Goal: Task Accomplishment & Management: Complete application form

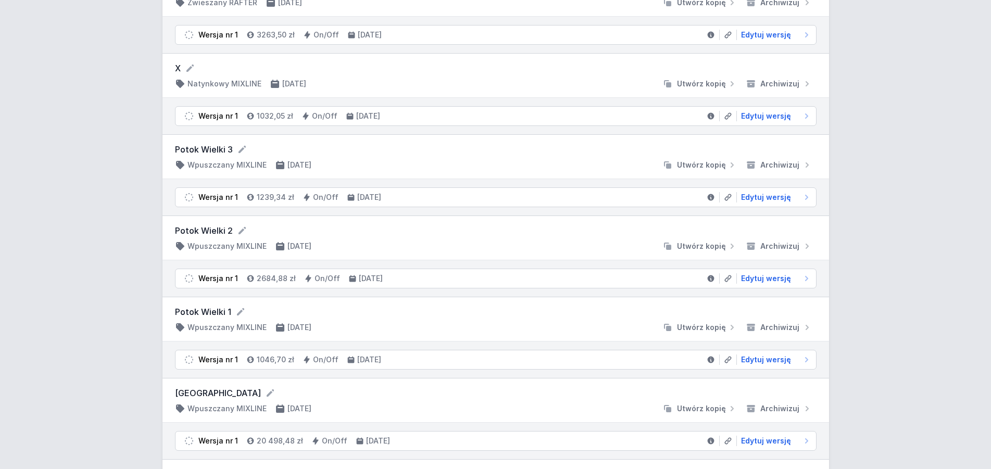
scroll to position [1381, 0]
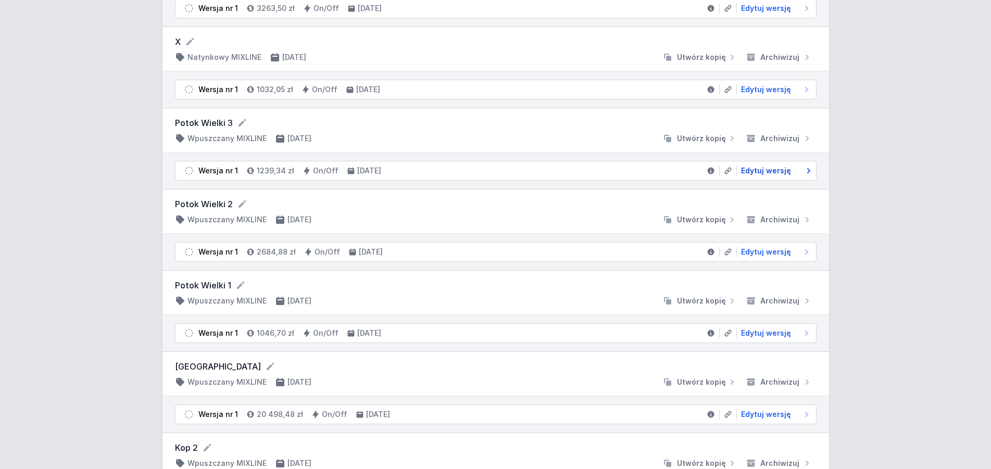
click at [774, 171] on span "Edytuj wersję" at bounding box center [766, 171] width 50 height 10
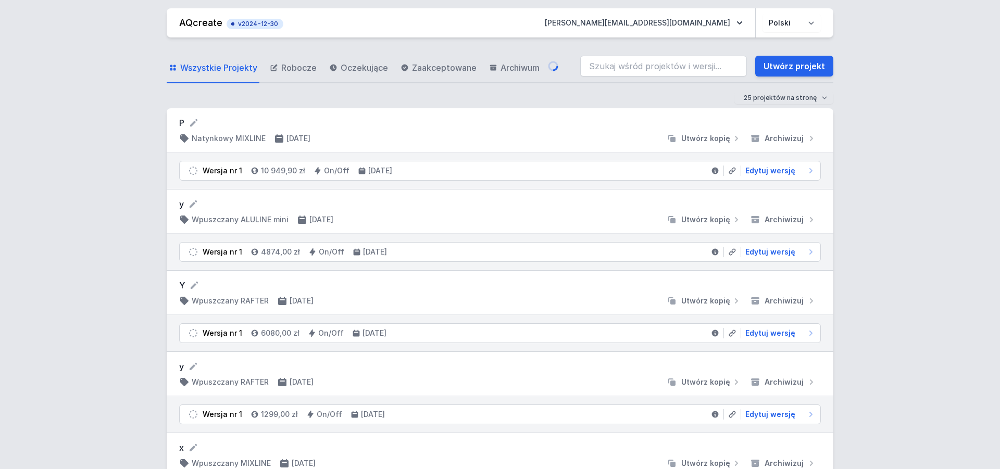
select select "3000"
select select "2"
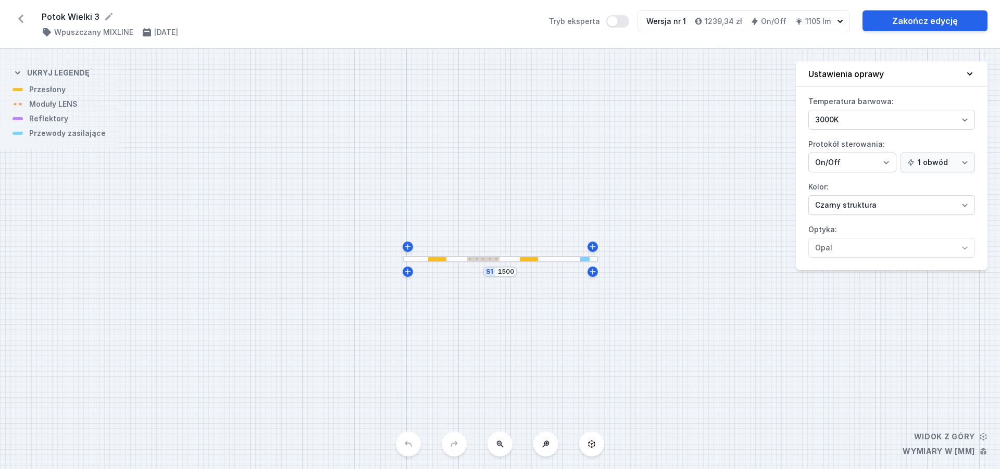
click at [21, 18] on icon at bounding box center [21, 18] width 17 height 17
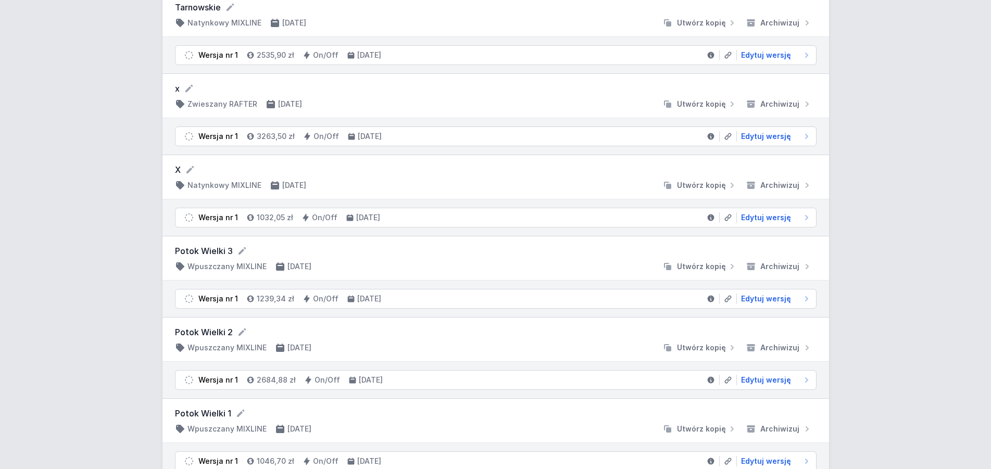
scroll to position [1275, 0]
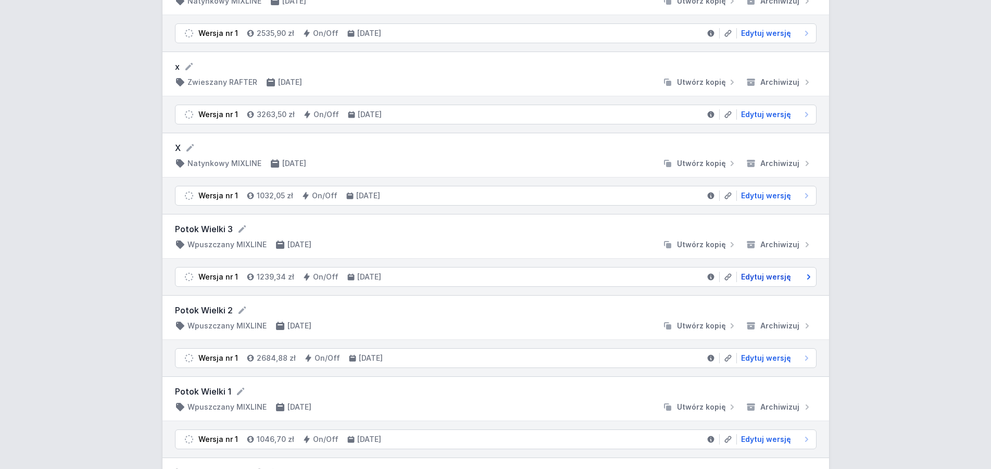
click at [773, 277] on span "Edytuj wersję" at bounding box center [766, 277] width 50 height 10
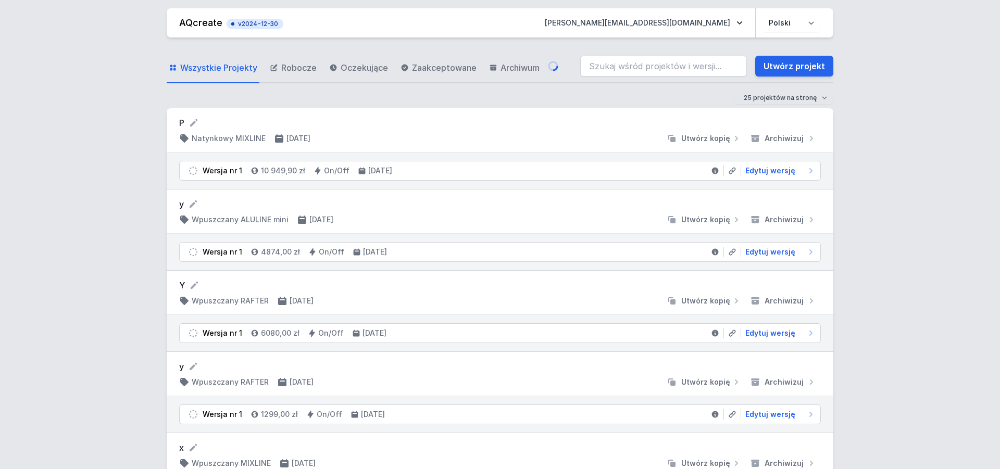
select select "3000"
select select "2"
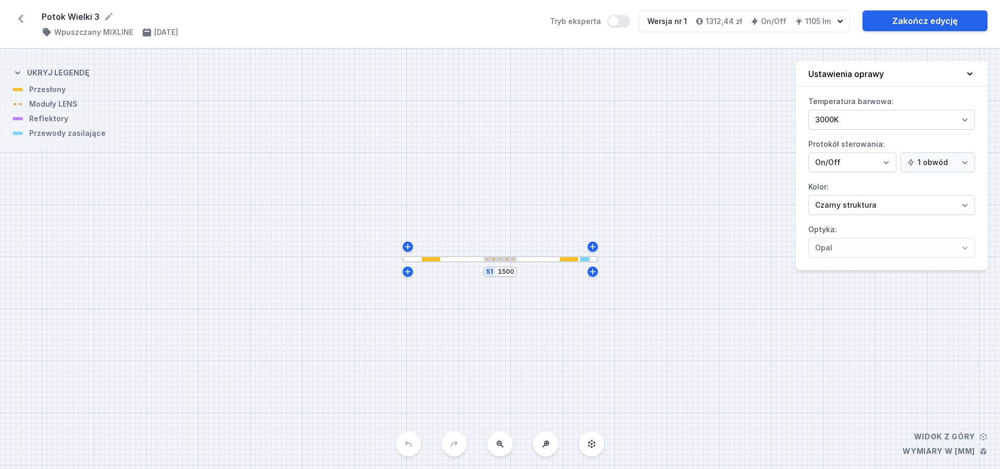
select select "3000"
select select "2"
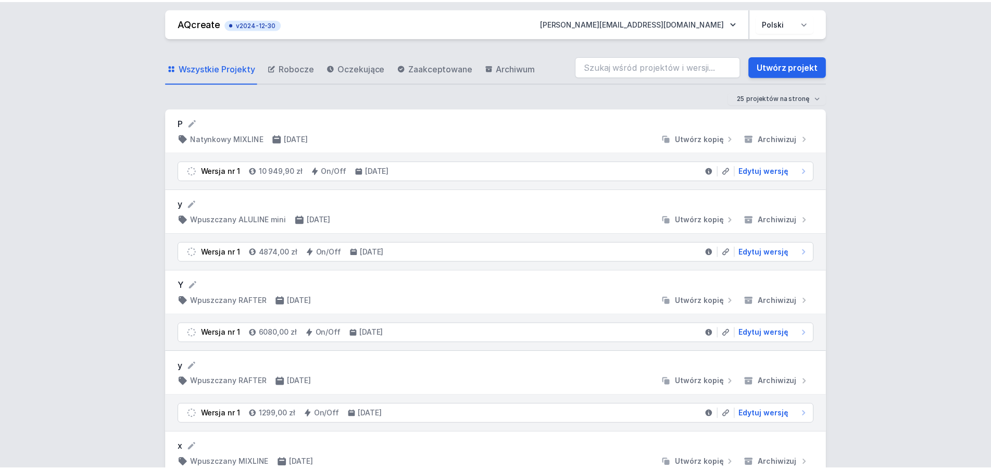
scroll to position [1275, 0]
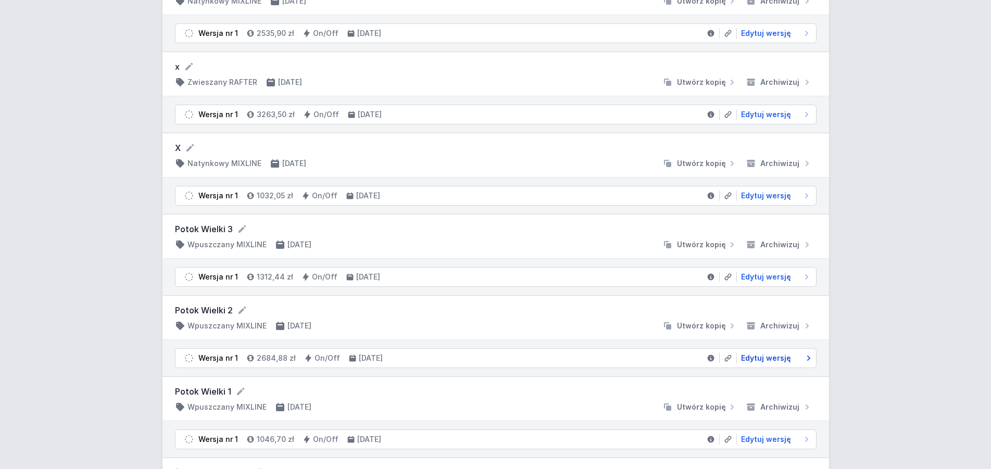
click at [776, 361] on span "Edytuj wersję" at bounding box center [766, 358] width 50 height 10
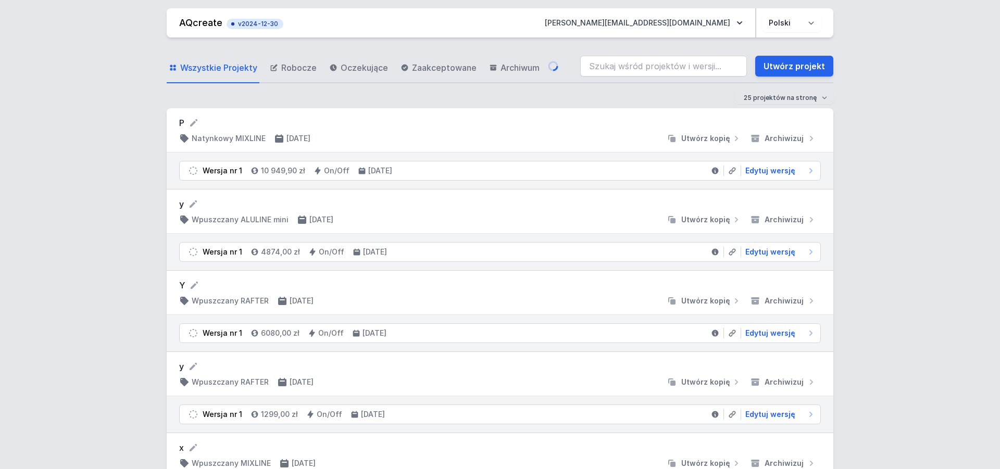
select select "3000"
select select "2"
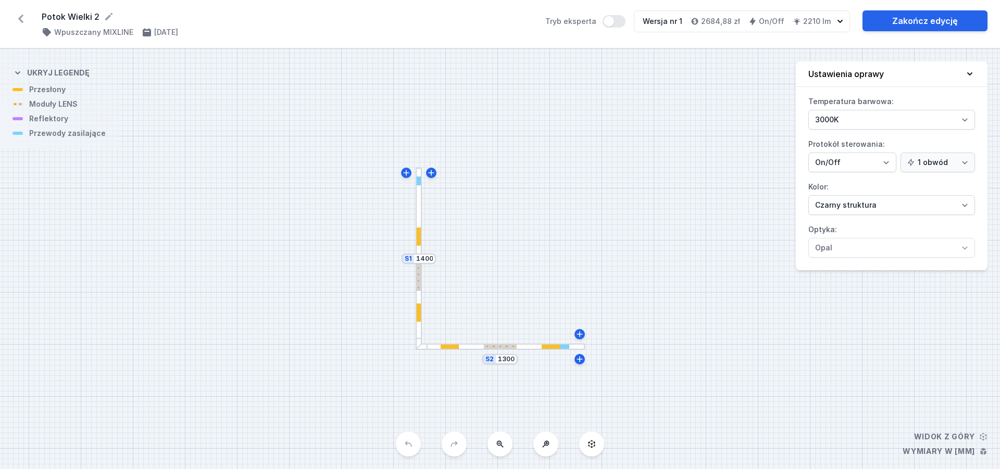
click at [25, 18] on icon at bounding box center [21, 18] width 17 height 17
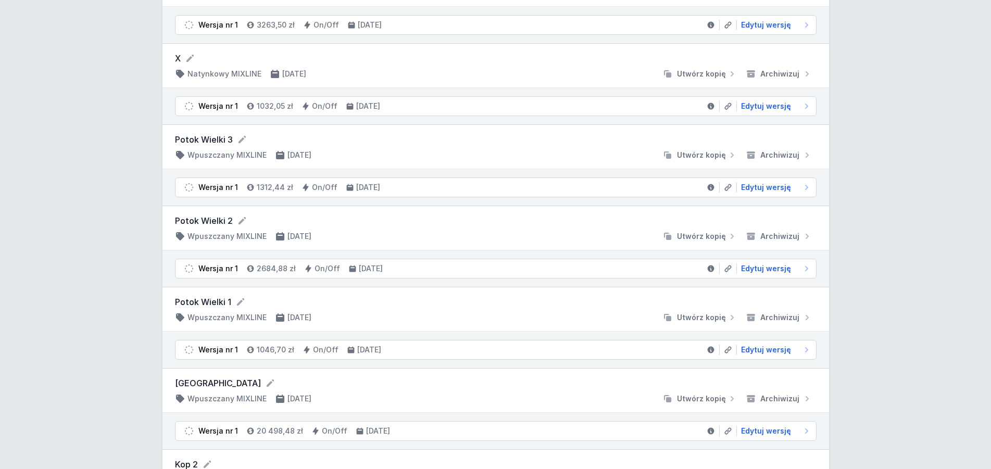
scroll to position [1381, 0]
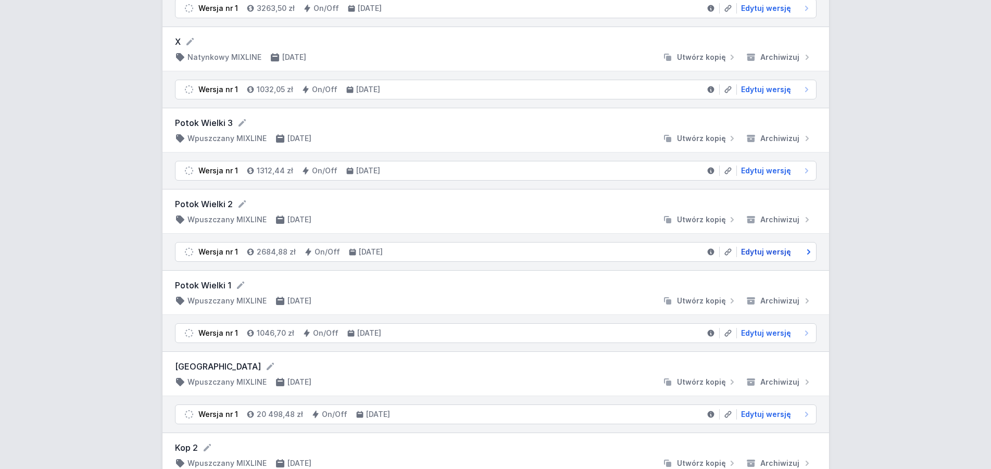
click at [782, 247] on span "Edytuj wersję" at bounding box center [766, 252] width 50 height 10
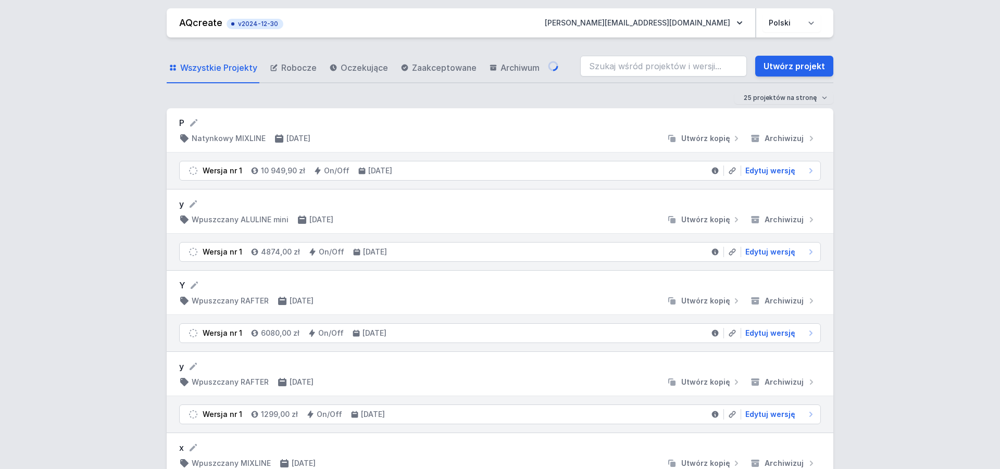
select select "3000"
select select "2"
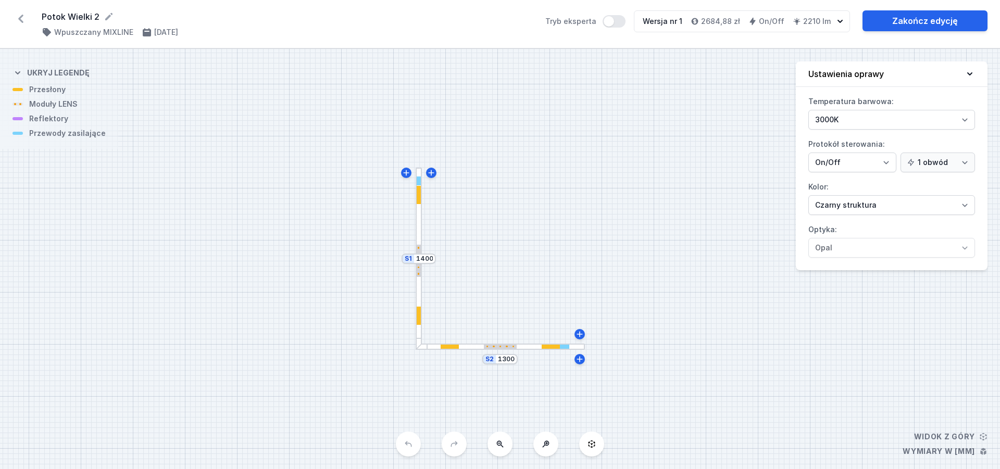
select select "3000"
select select "2"
click at [931, 20] on link "Zakończ edycję" at bounding box center [925, 20] width 125 height 21
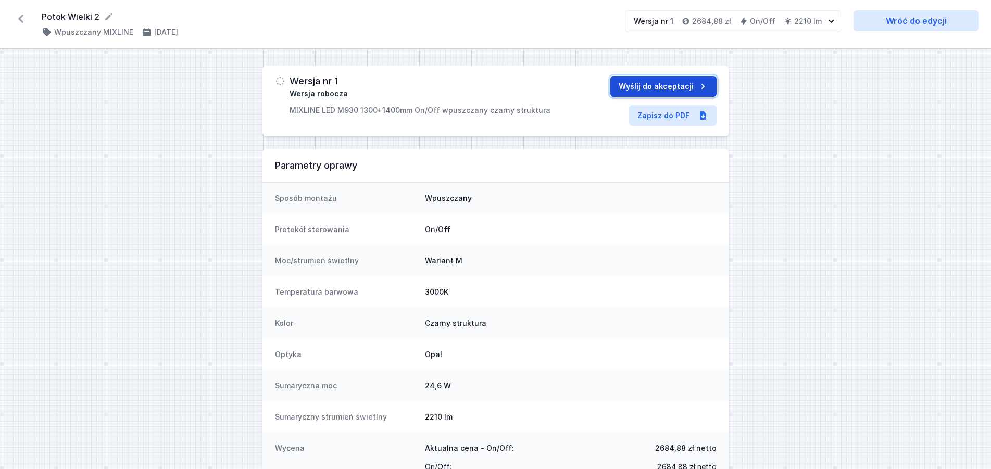
click at [668, 80] on button "Wyślij do akceptacji" at bounding box center [664, 86] width 106 height 21
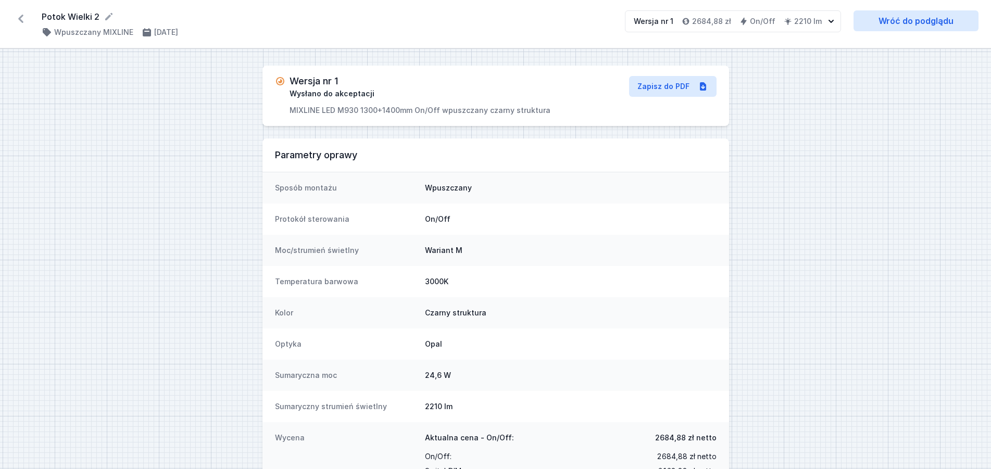
click at [18, 19] on icon at bounding box center [21, 18] width 17 height 17
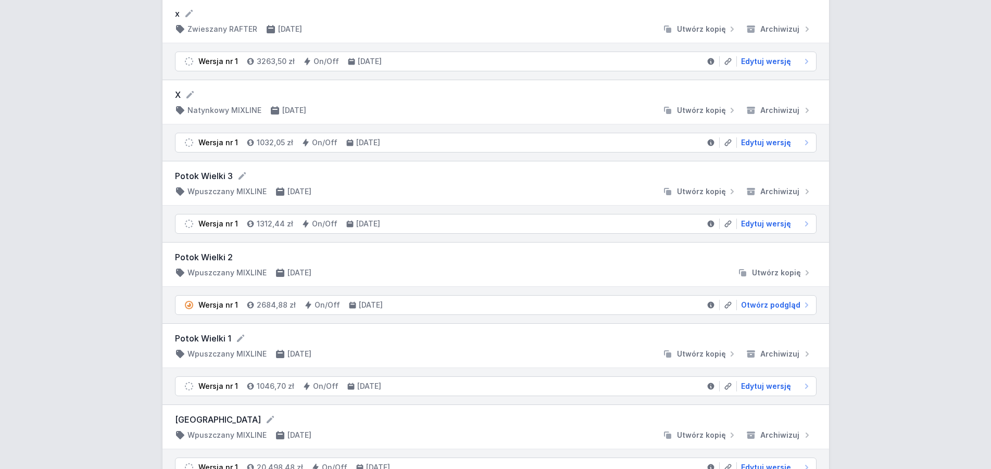
scroll to position [1381, 0]
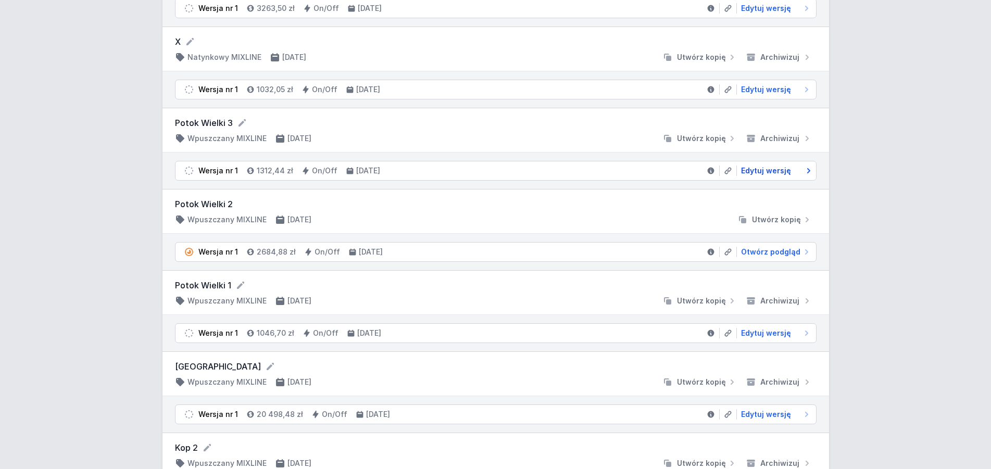
click at [760, 172] on span "Edytuj wersję" at bounding box center [766, 171] width 50 height 10
select select "3000"
select select "2"
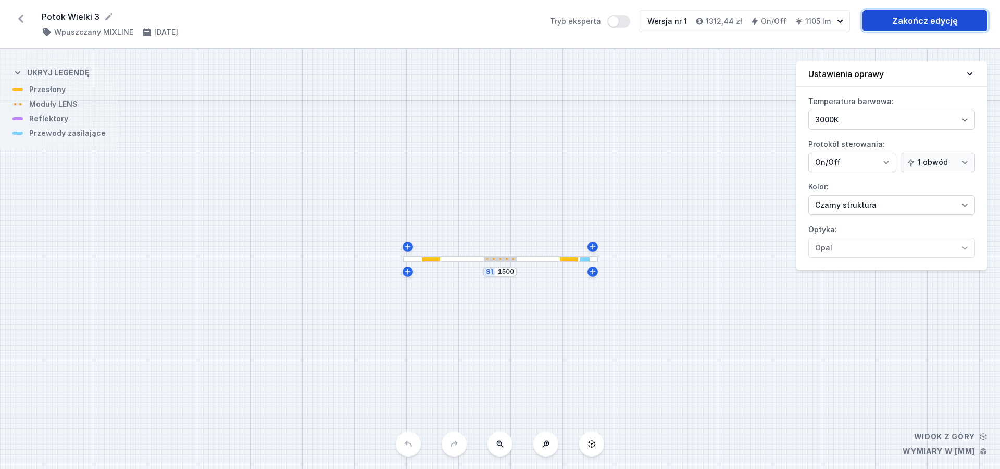
click at [930, 24] on link "Zakończ edycję" at bounding box center [925, 20] width 125 height 21
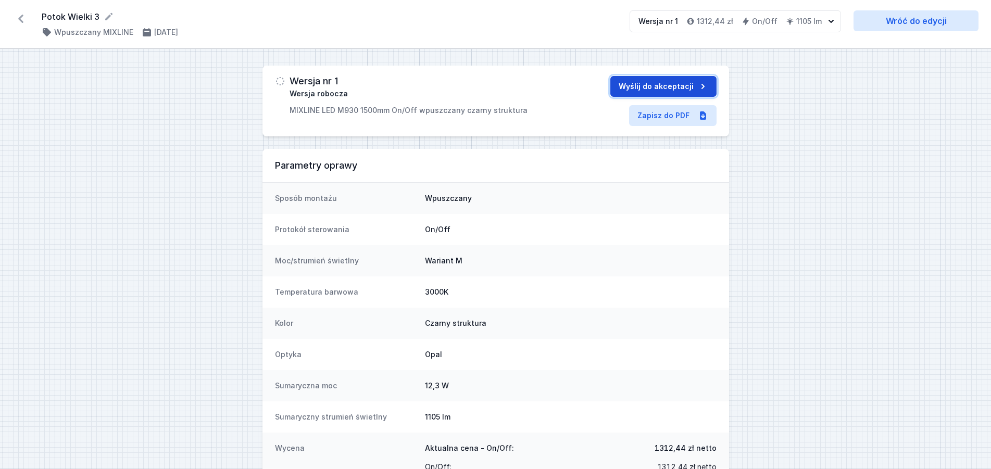
click at [666, 88] on button "Wyślij do akceptacji" at bounding box center [664, 86] width 106 height 21
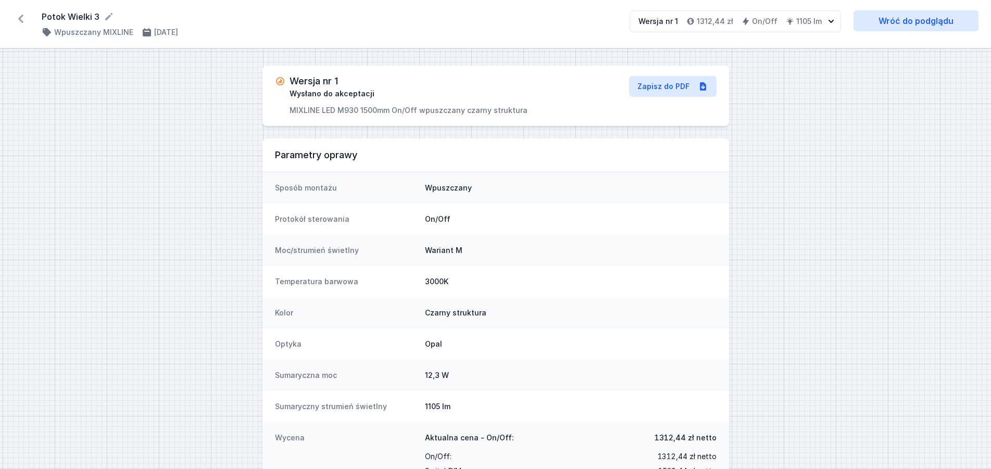
click at [26, 18] on icon at bounding box center [21, 18] width 17 height 17
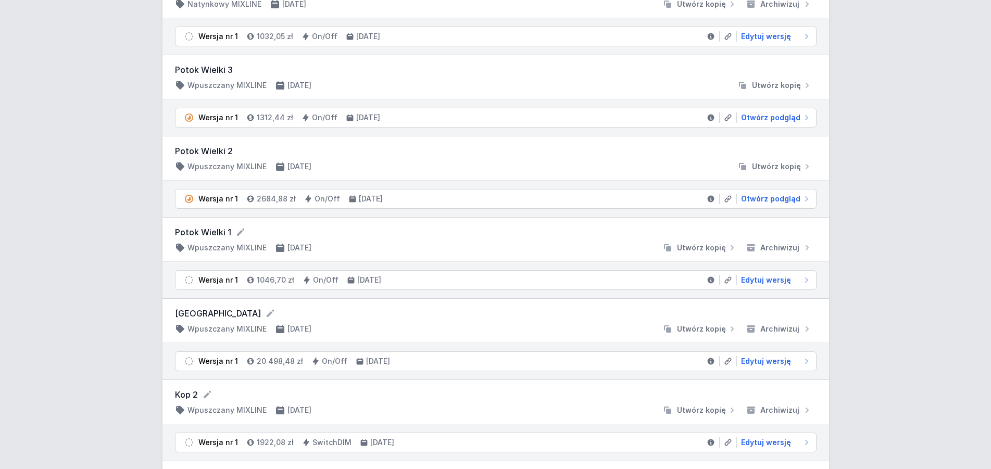
scroll to position [1488, 0]
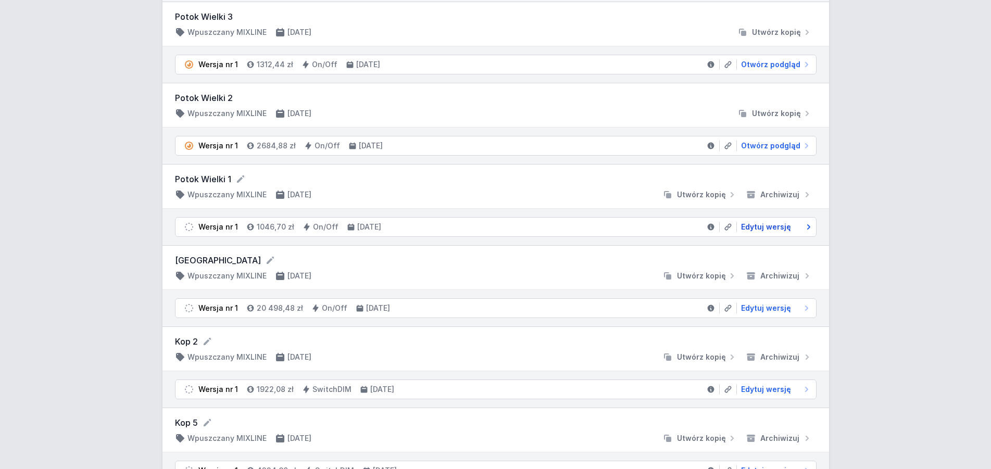
click at [779, 228] on span "Edytuj wersję" at bounding box center [766, 227] width 50 height 10
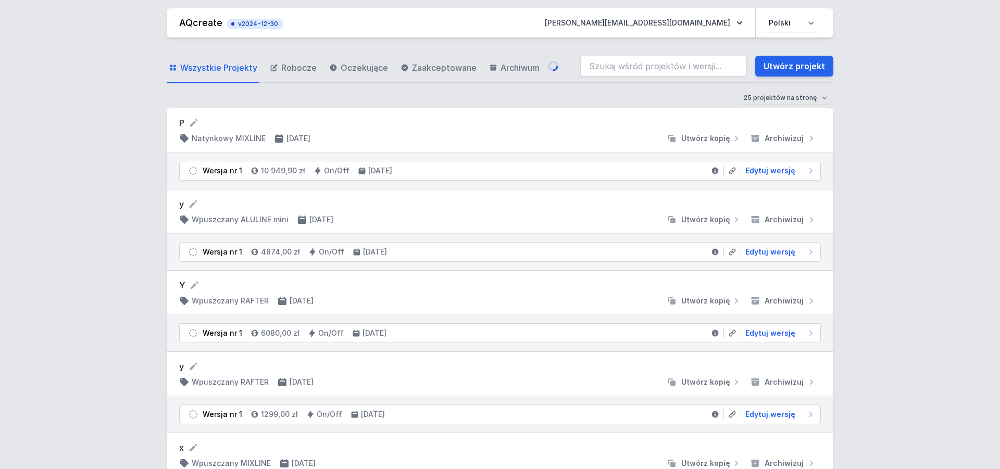
select select "3000"
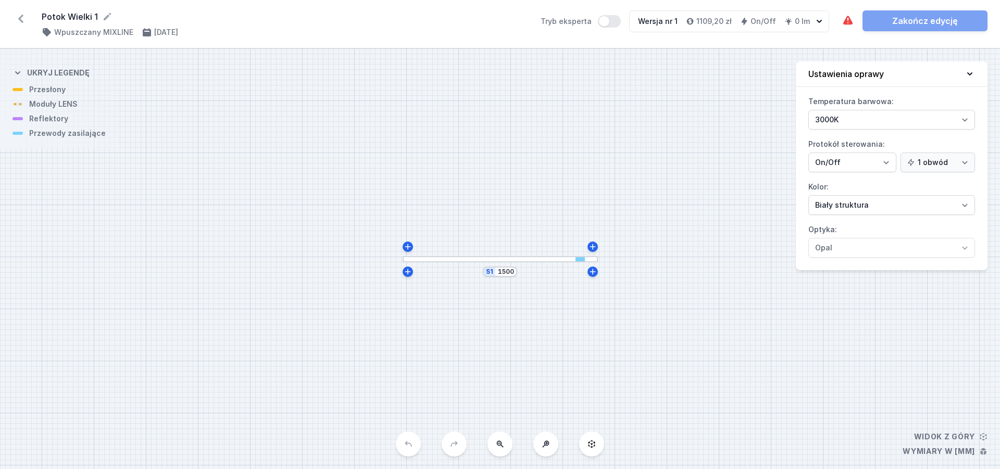
click at [21, 17] on icon at bounding box center [20, 19] width 5 height 8
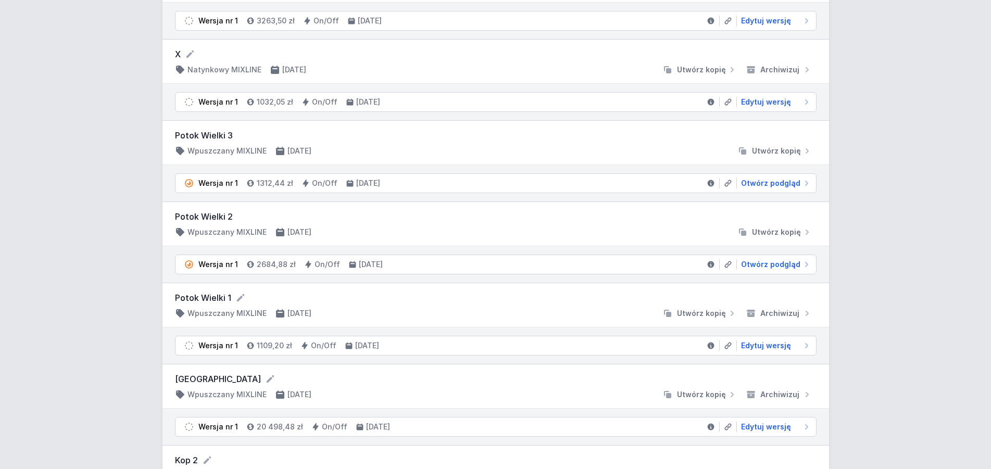
scroll to position [1381, 0]
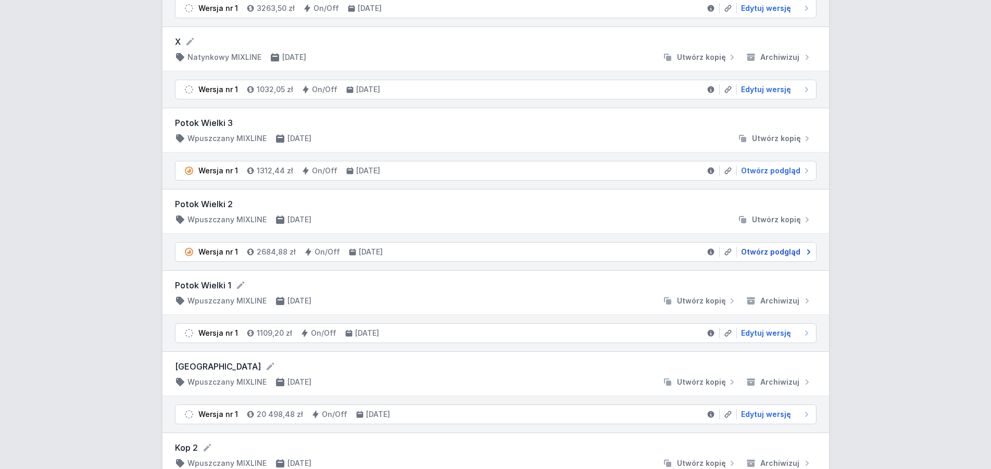
click at [793, 253] on span "Otwórz podgląd" at bounding box center [770, 252] width 59 height 10
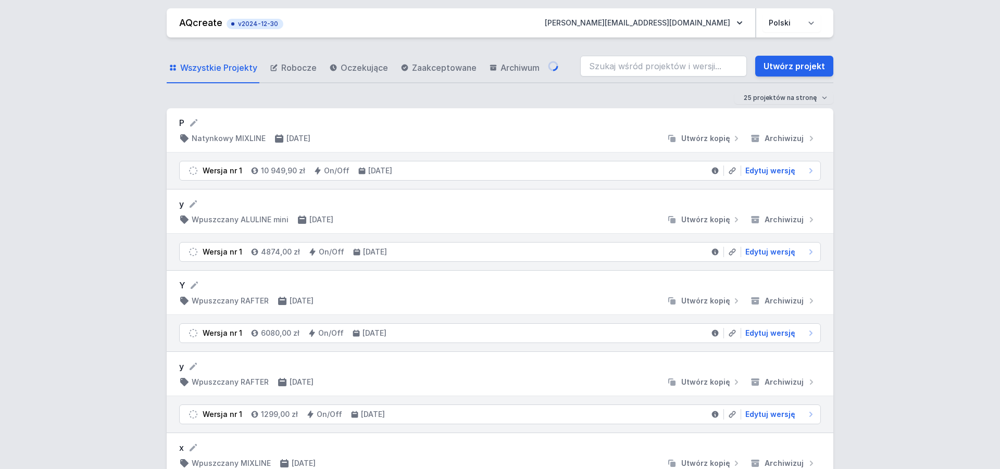
select select "3000"
select select "2"
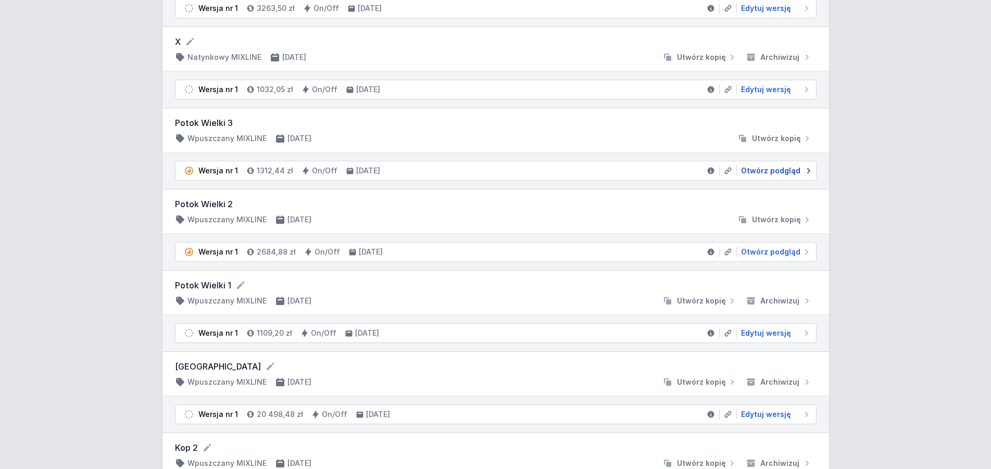
click at [774, 169] on span "Otwórz podgląd" at bounding box center [770, 171] width 59 height 10
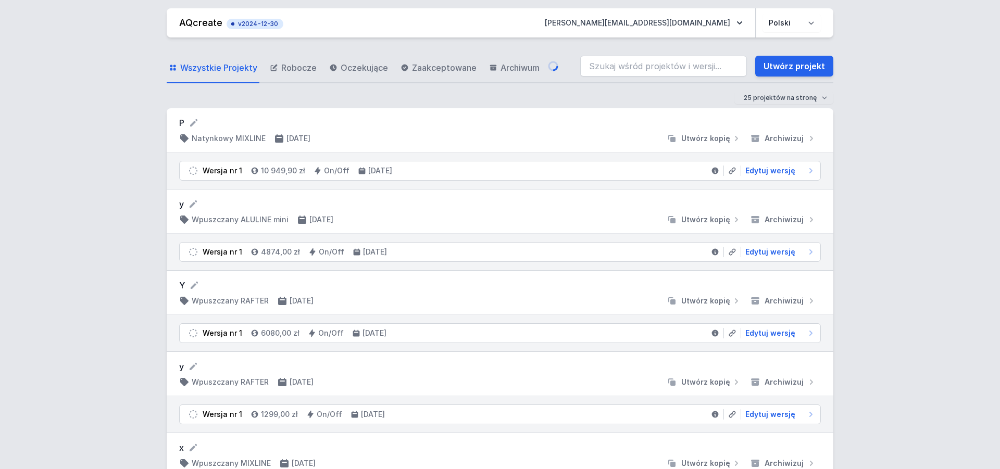
select select "3000"
select select "2"
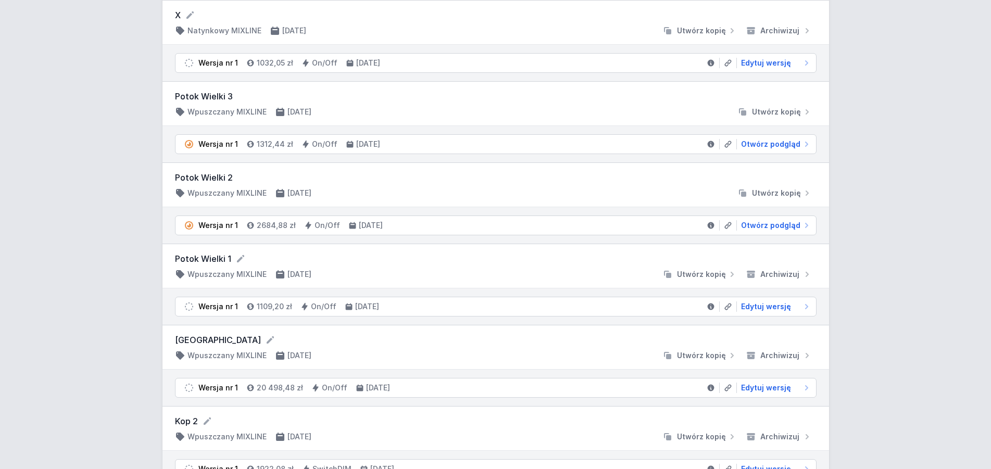
scroll to position [1435, 0]
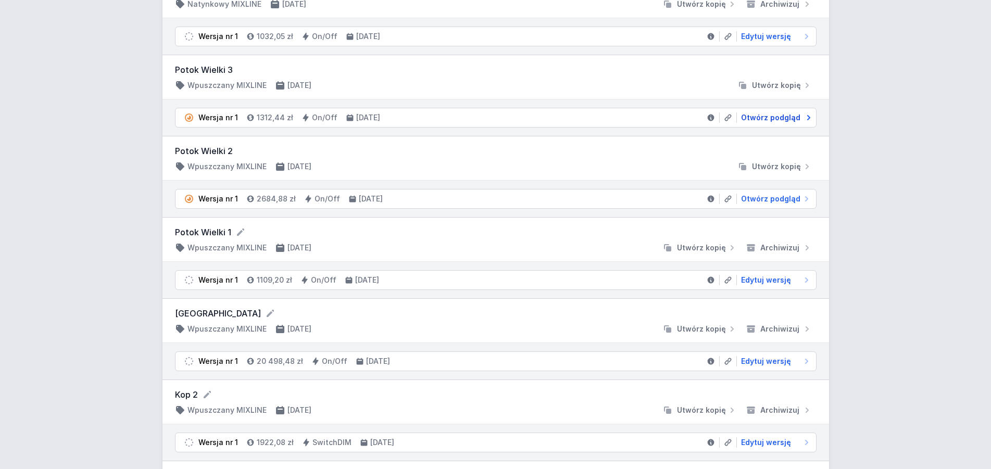
click at [770, 116] on span "Otwórz podgląd" at bounding box center [770, 118] width 59 height 10
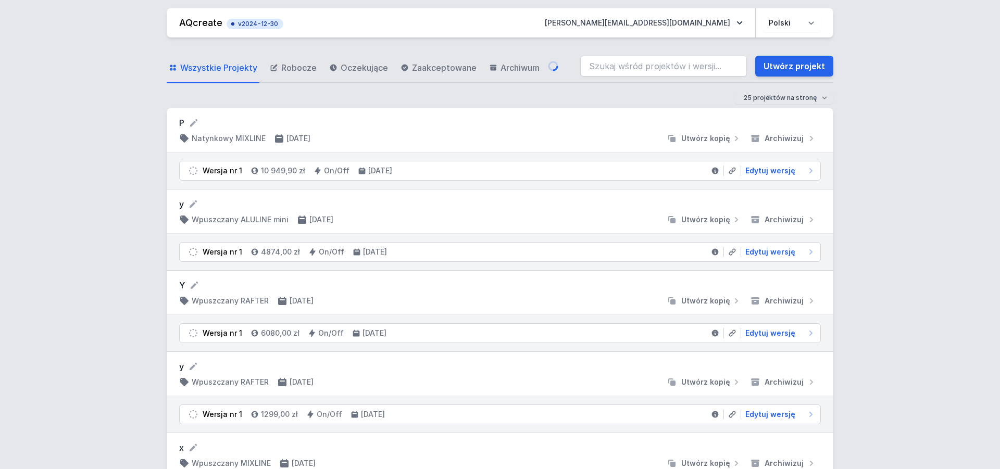
select select "3000"
select select "2"
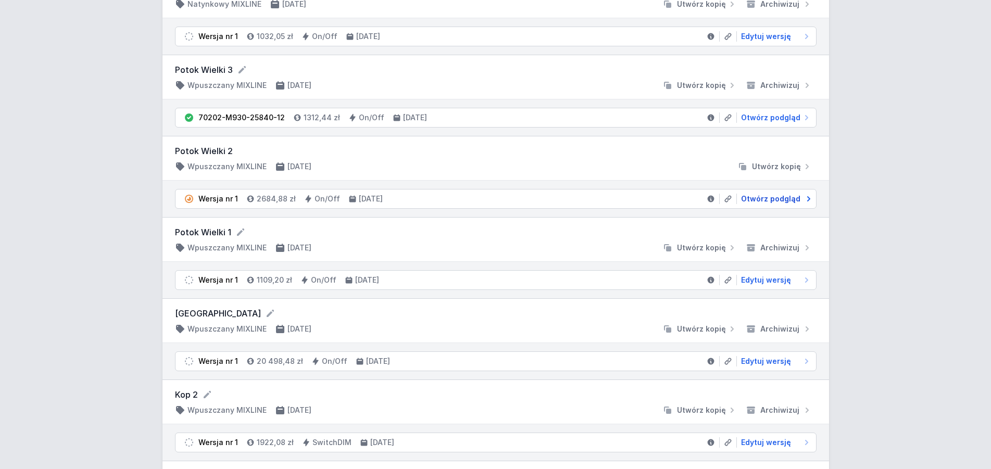
click at [781, 202] on span "Otwórz podgląd" at bounding box center [770, 199] width 59 height 10
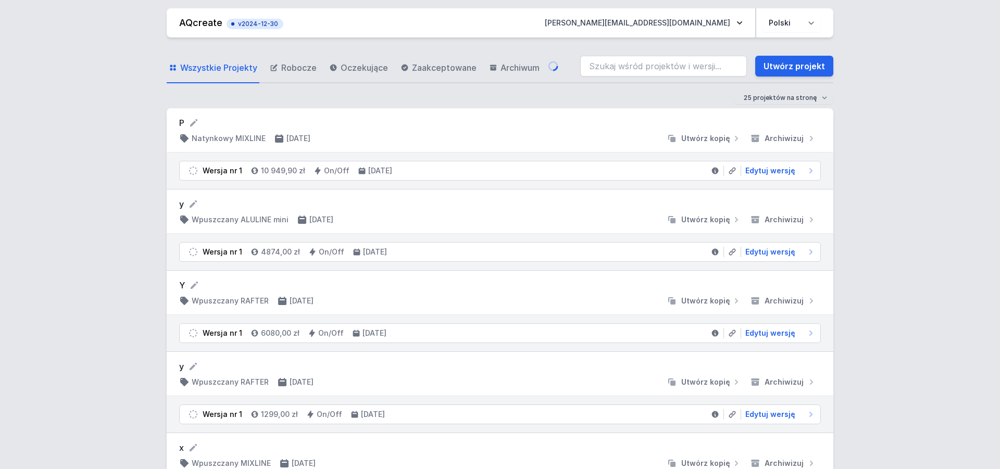
select select "3000"
select select "2"
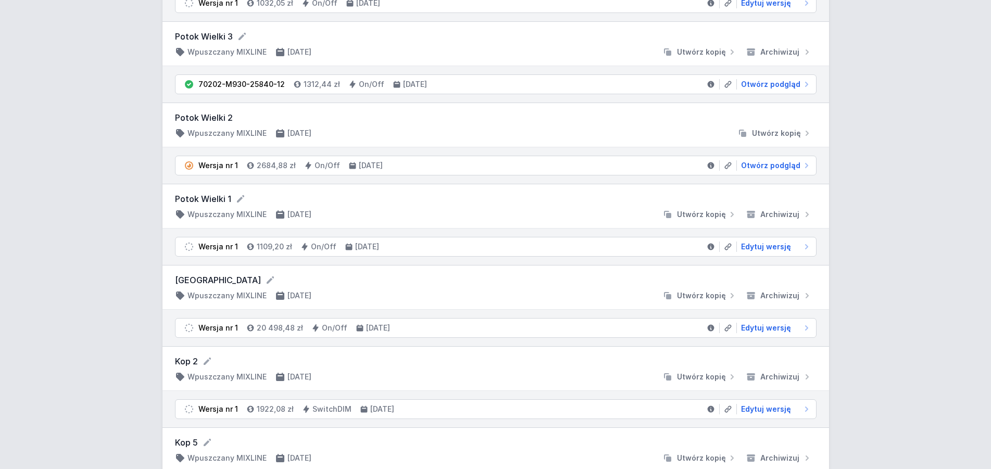
scroll to position [1488, 0]
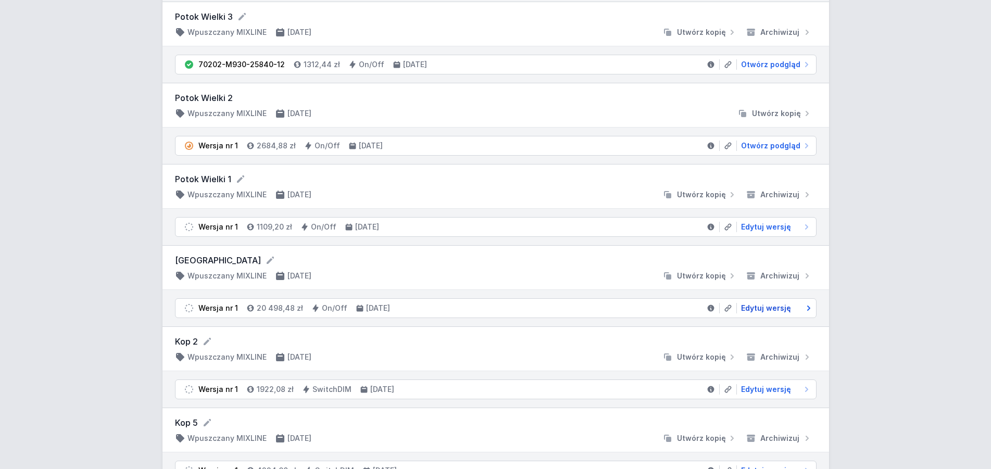
click at [780, 307] on span "Edytuj wersję" at bounding box center [766, 308] width 50 height 10
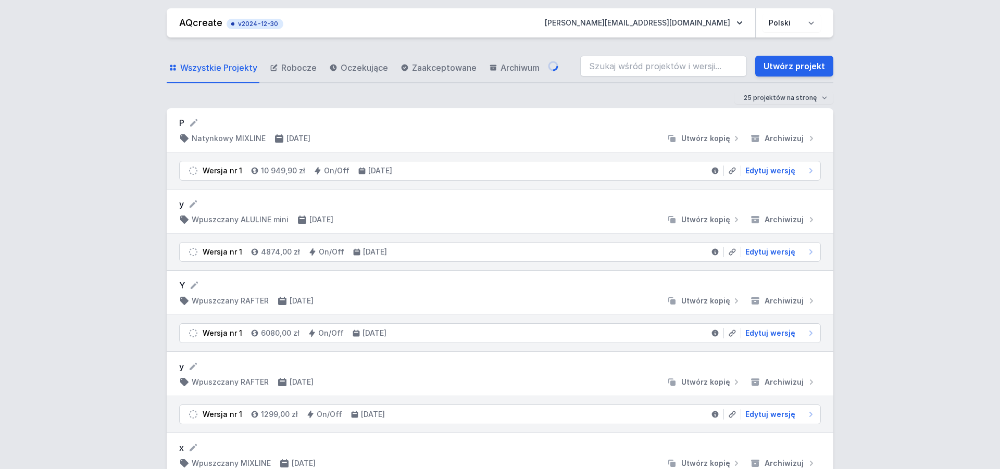
select select "3000"
select select "2"
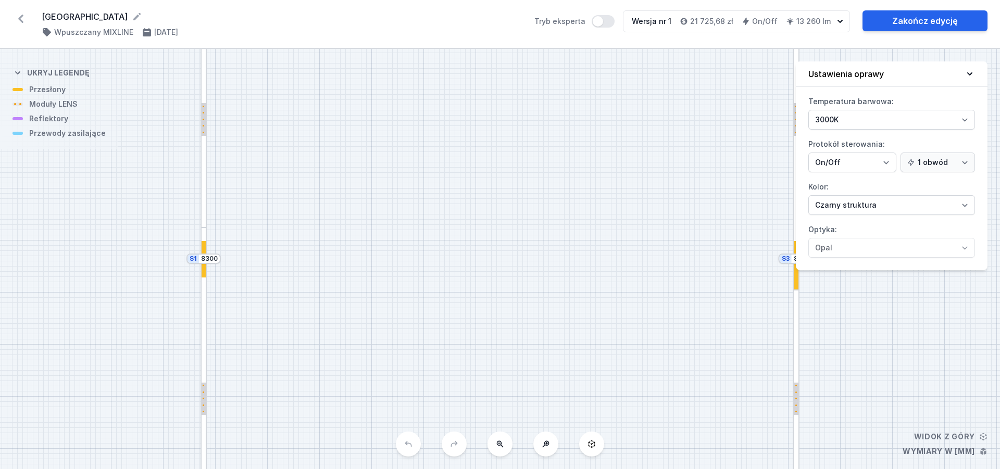
select select "3000"
select select "2"
click at [938, 15] on link "Zakończ edycję" at bounding box center [925, 20] width 125 height 21
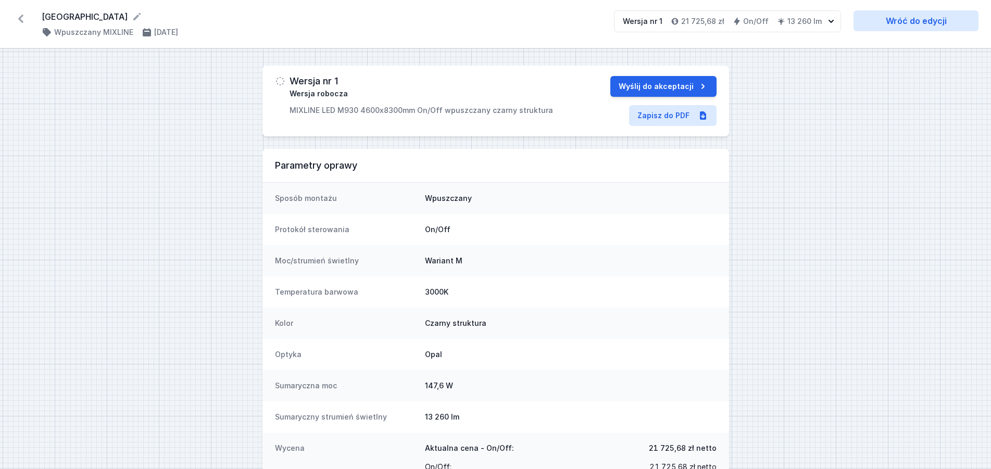
scroll to position [53, 0]
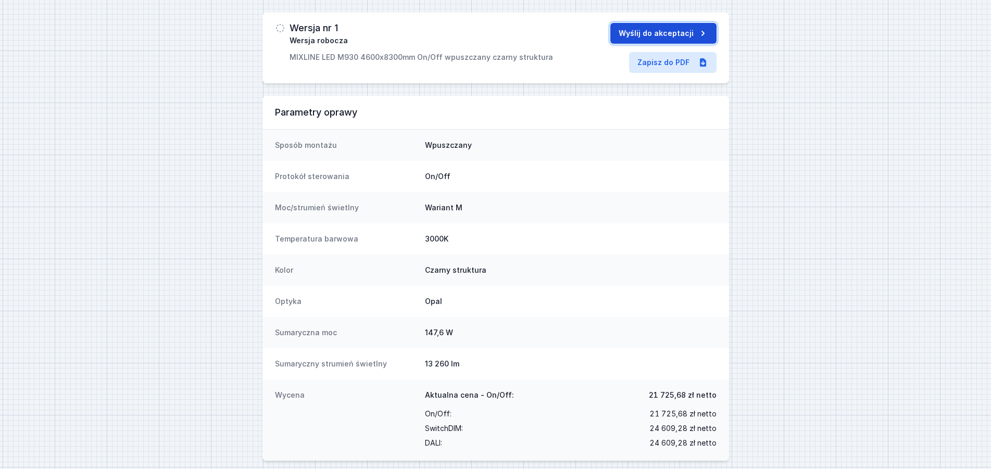
click at [661, 35] on button "Wyślij do akceptacji" at bounding box center [664, 33] width 106 height 21
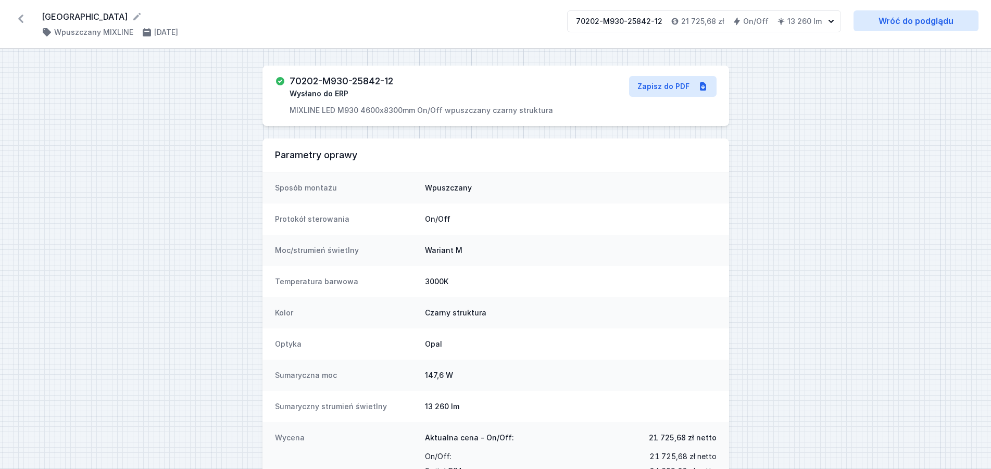
click at [21, 12] on icon at bounding box center [21, 18] width 17 height 17
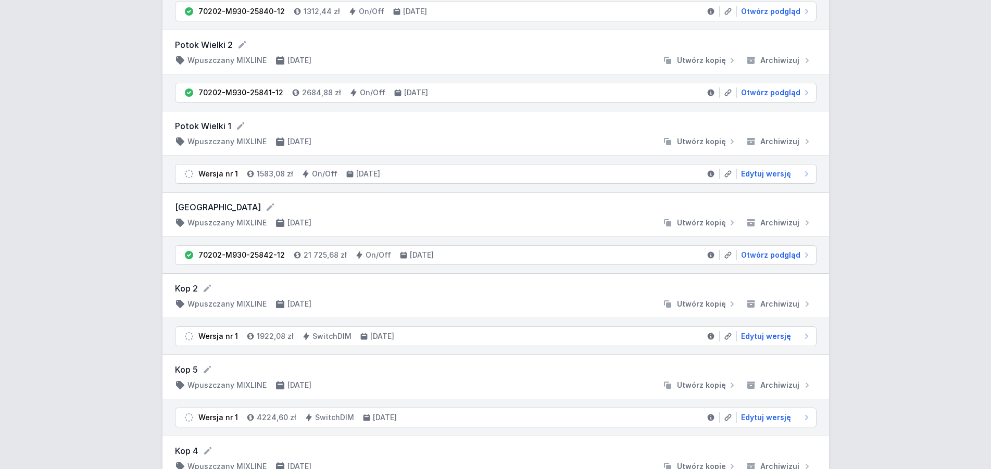
scroll to position [1594, 0]
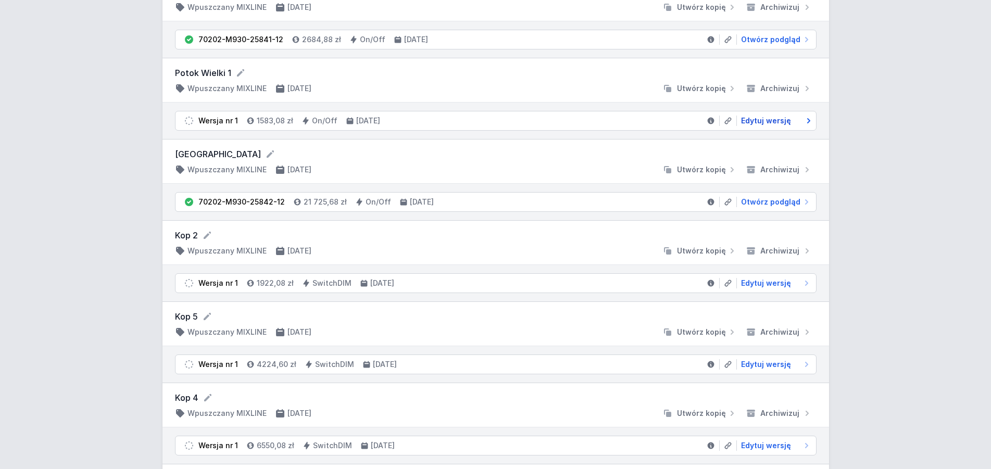
click at [768, 119] on span "Edytuj wersję" at bounding box center [766, 121] width 50 height 10
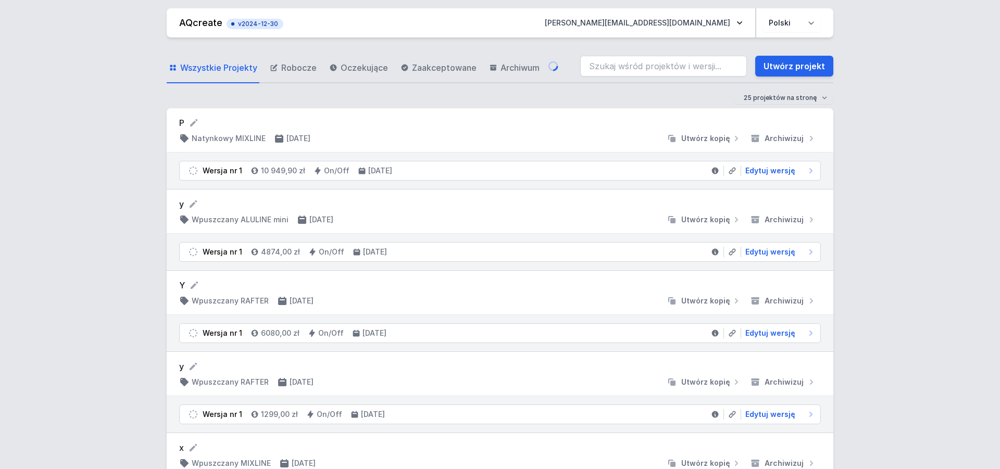
select select "3000"
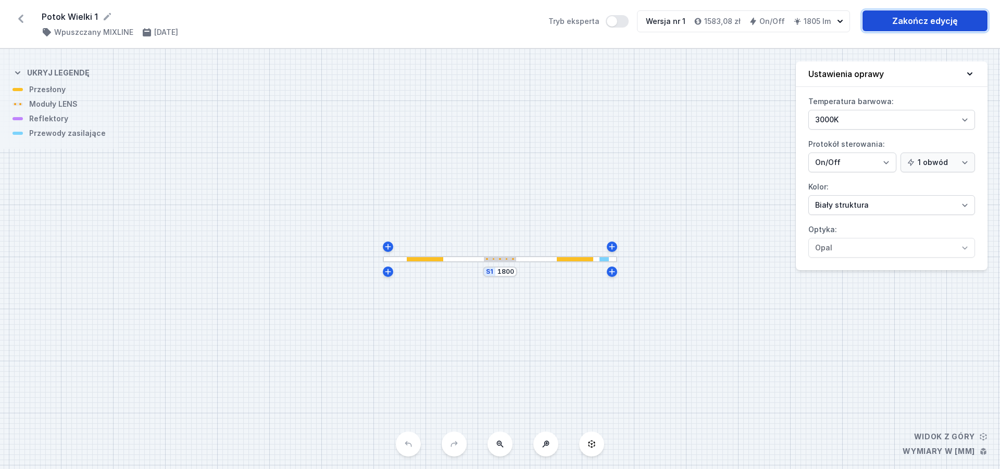
click at [915, 26] on link "Zakończ edycję" at bounding box center [925, 20] width 125 height 21
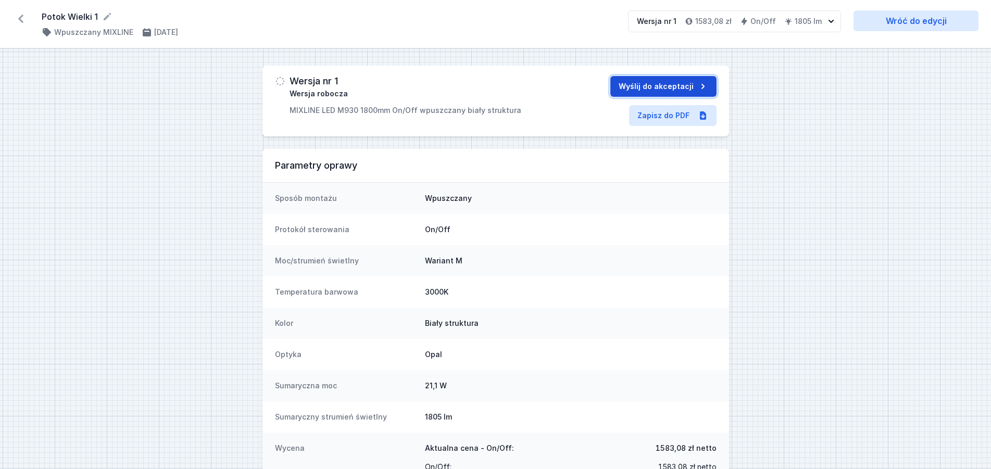
click at [692, 86] on button "Wyślij do akceptacji" at bounding box center [664, 86] width 106 height 21
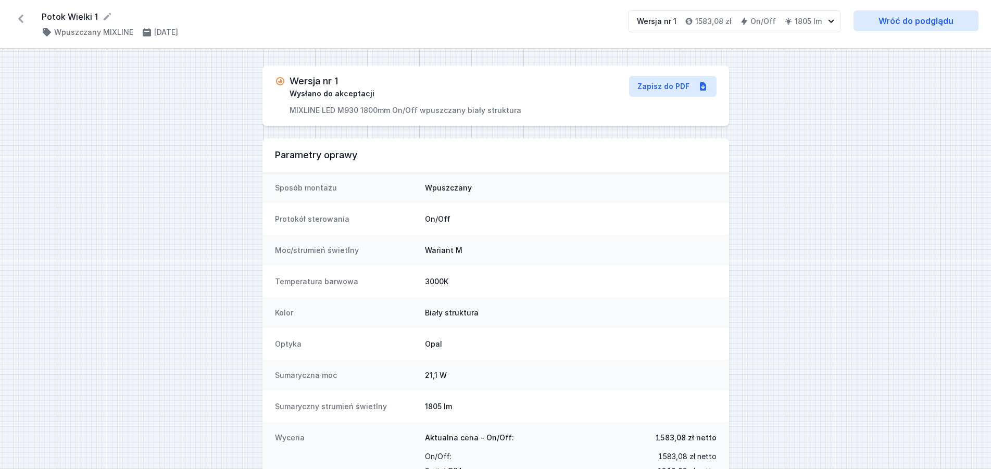
click at [22, 19] on icon at bounding box center [21, 18] width 17 height 17
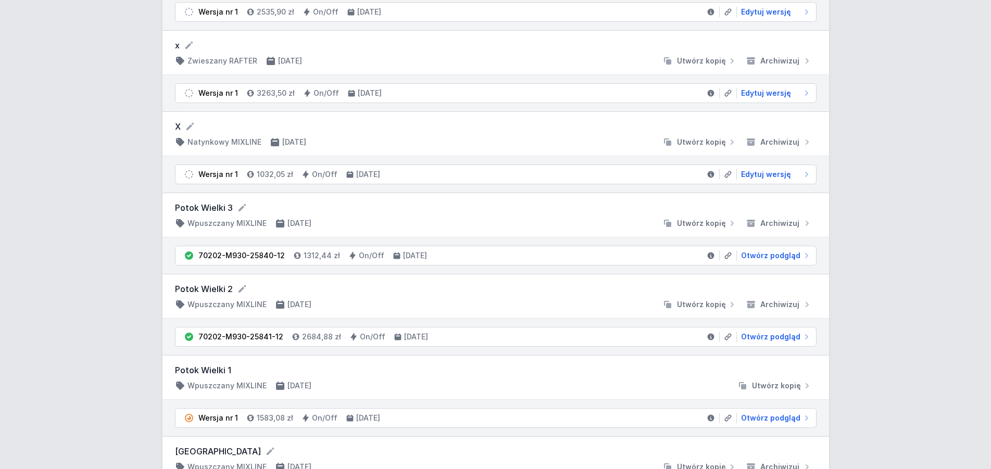
scroll to position [1381, 0]
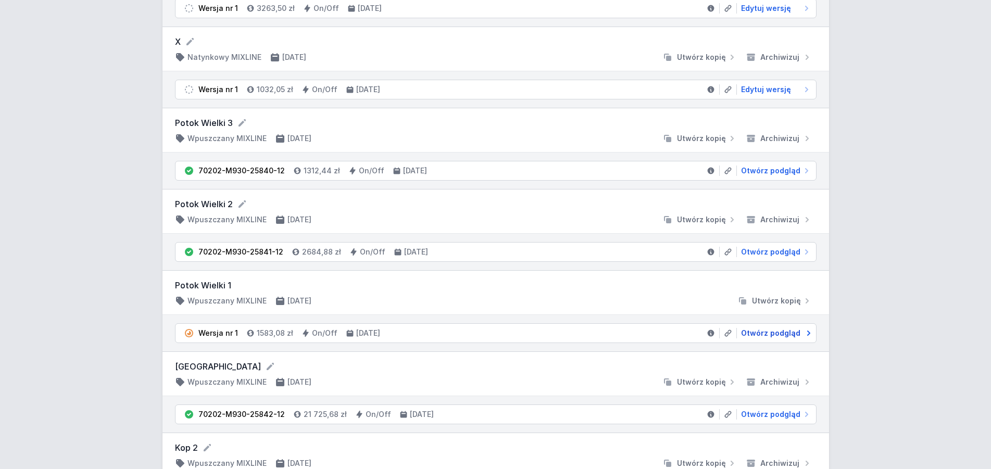
click at [767, 331] on span "Otwórz podgląd" at bounding box center [770, 333] width 59 height 10
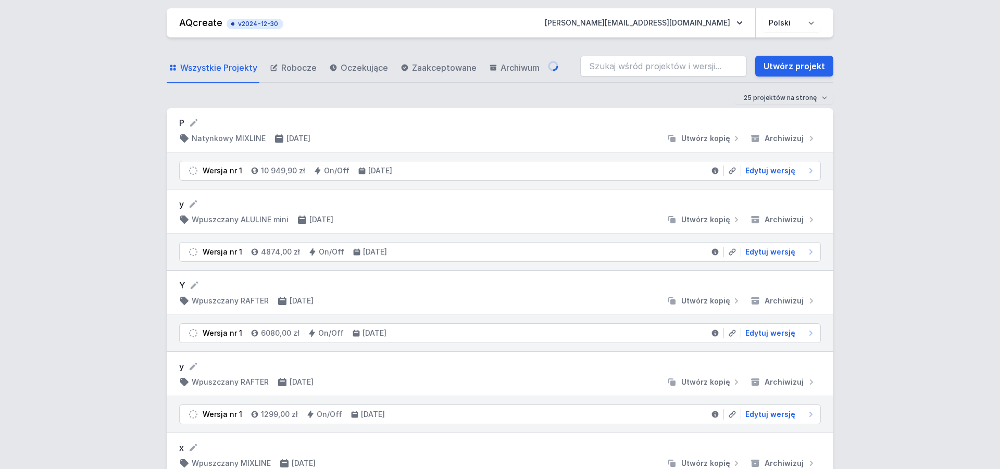
select select "3000"
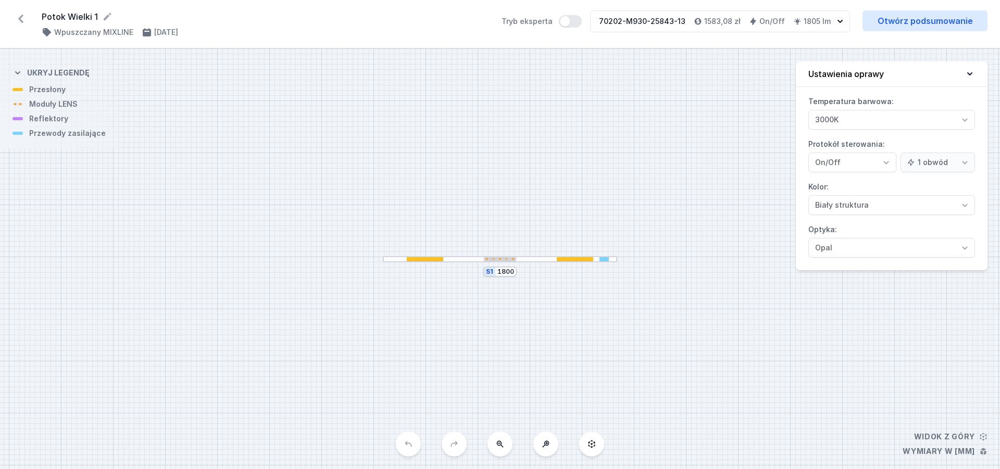
click at [21, 19] on icon at bounding box center [20, 19] width 5 height 8
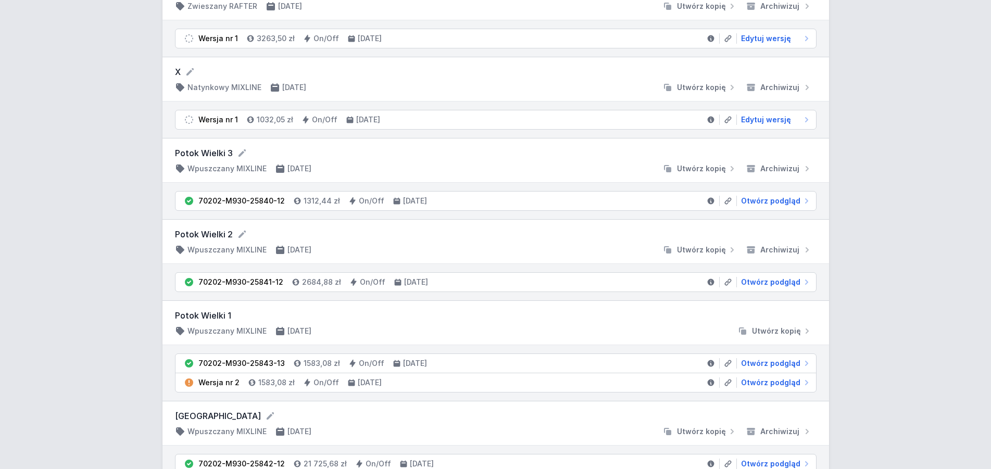
scroll to position [1381, 0]
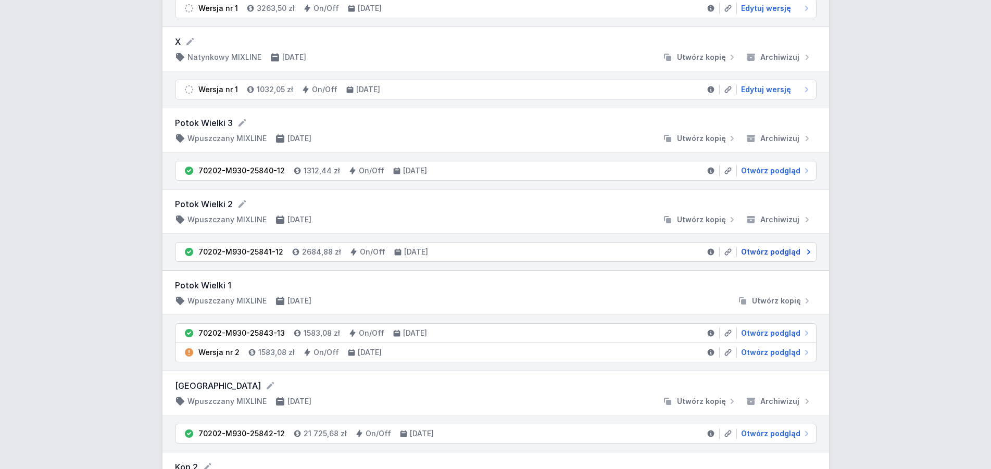
click at [772, 252] on span "Otwórz podgląd" at bounding box center [770, 252] width 59 height 10
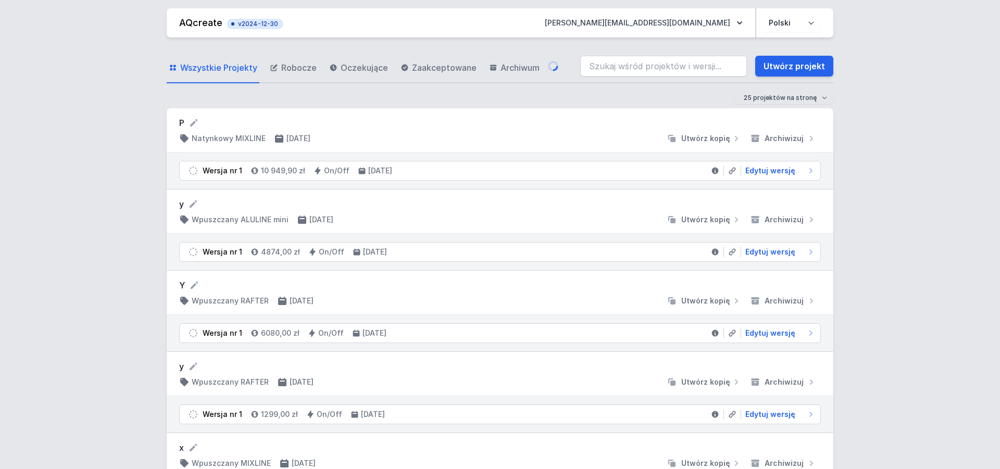
select select "3000"
select select "2"
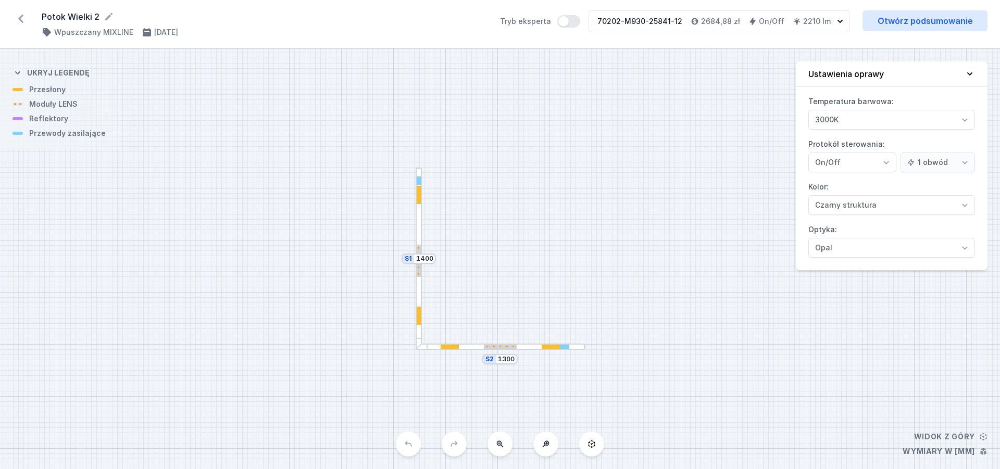
click at [24, 20] on icon at bounding box center [21, 18] width 17 height 17
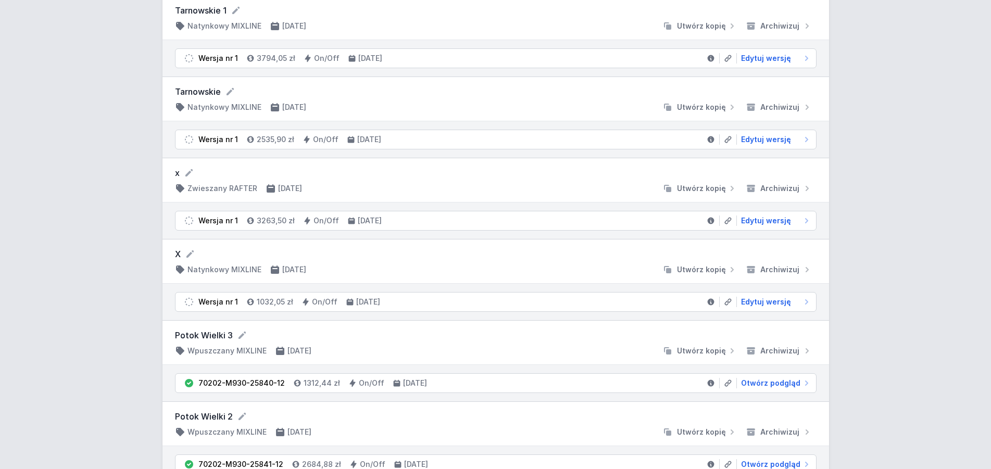
scroll to position [1328, 0]
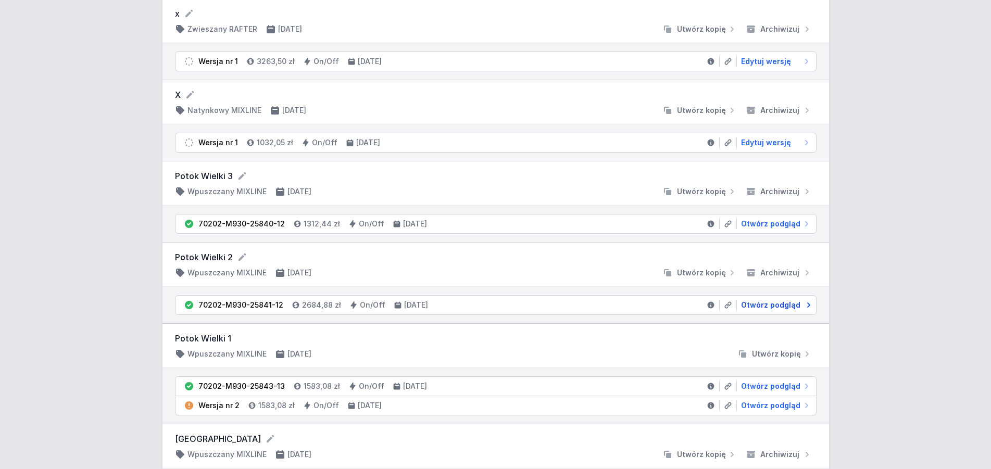
click at [762, 308] on span "Otwórz podgląd" at bounding box center [770, 305] width 59 height 10
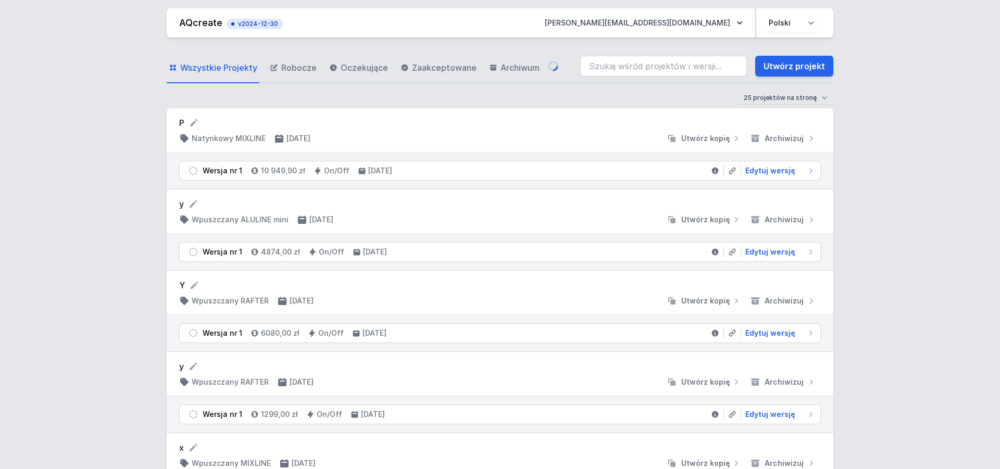
select select "3000"
select select "2"
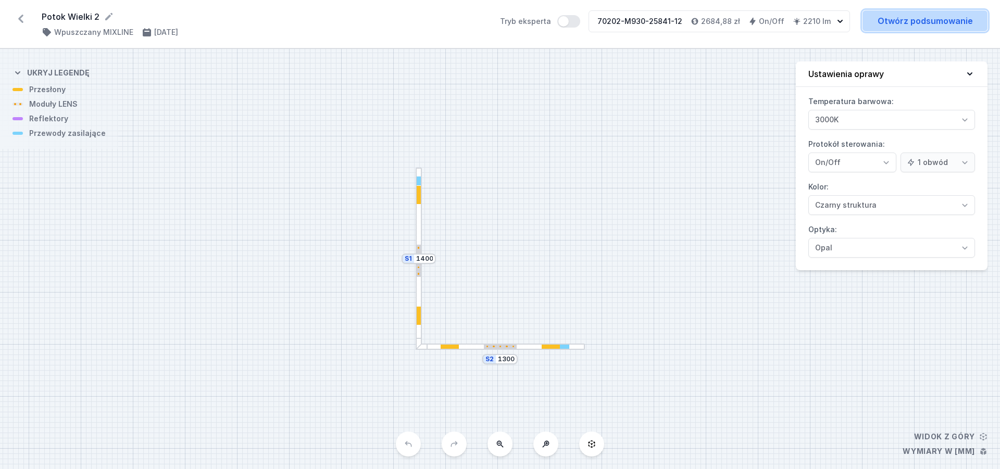
click at [883, 23] on link "Otwórz podsumowanie" at bounding box center [925, 20] width 125 height 21
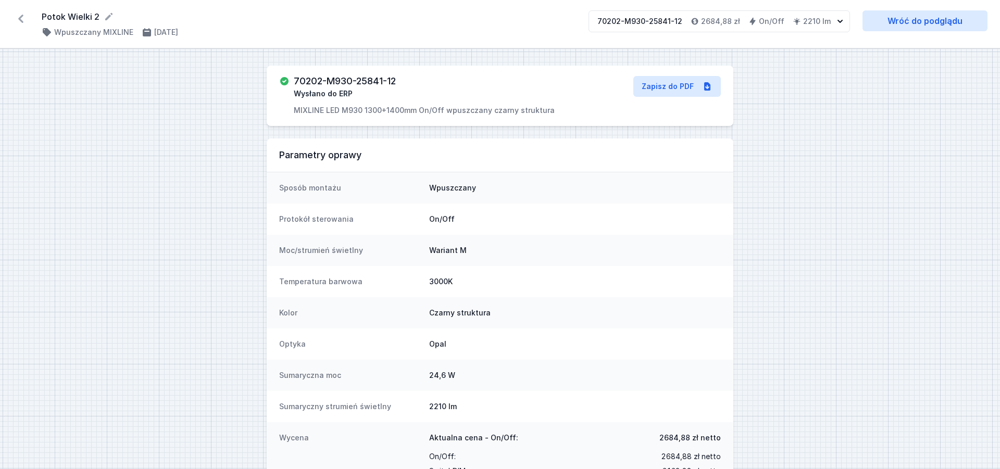
select select "3000"
select select "2"
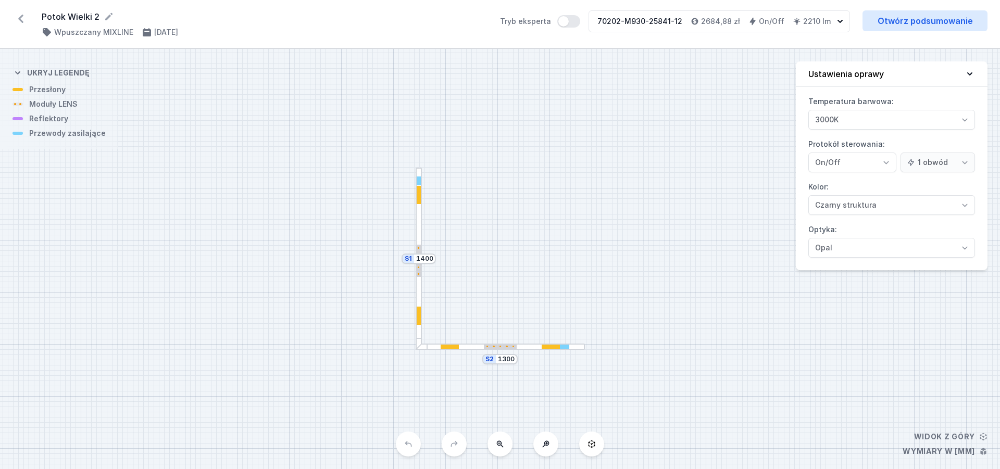
click at [26, 16] on icon at bounding box center [21, 18] width 17 height 17
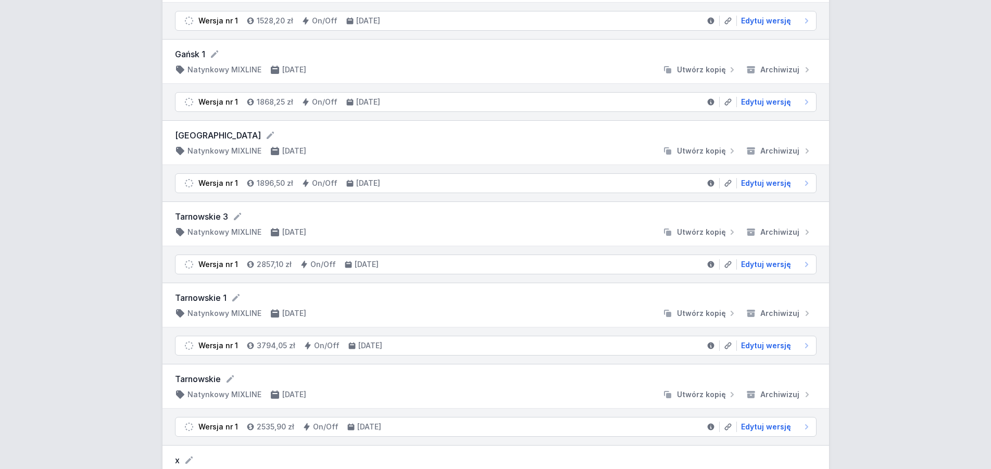
scroll to position [903, 0]
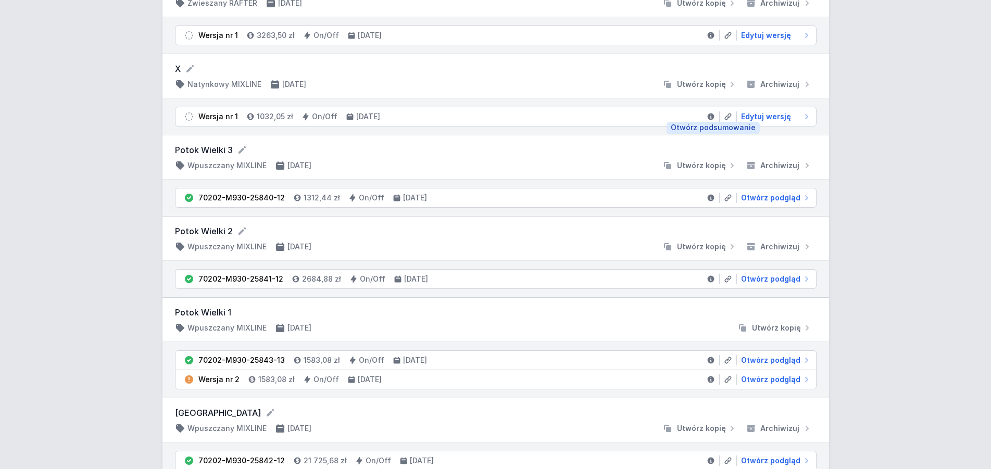
scroll to position [1381, 0]
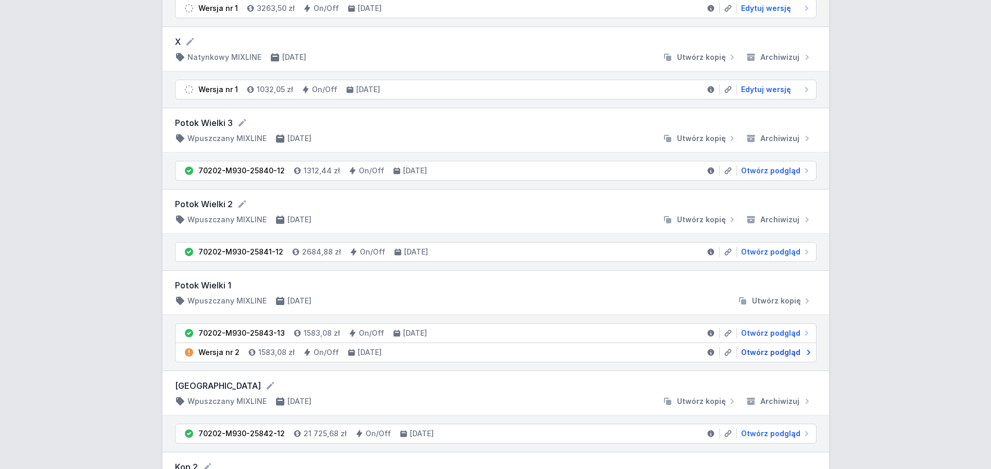
click at [780, 353] on span "Otwórz podgląd" at bounding box center [770, 352] width 59 height 10
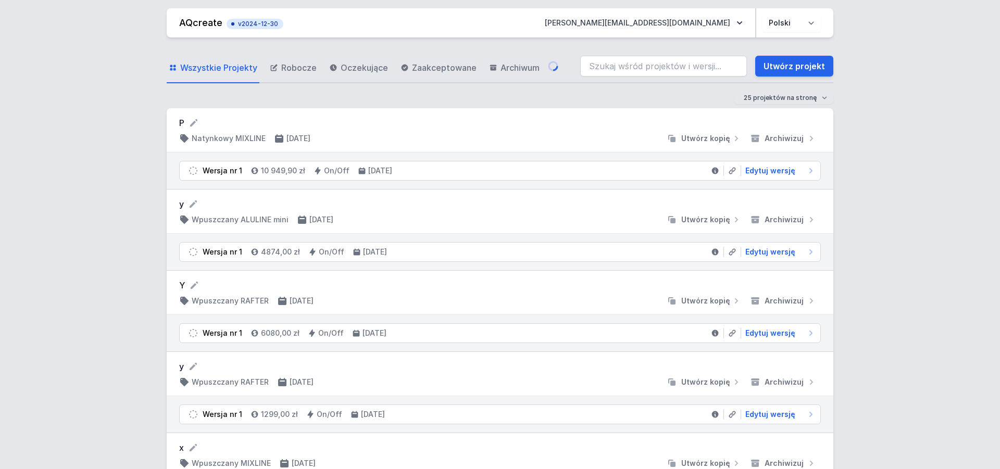
select select "3000"
select select "2"
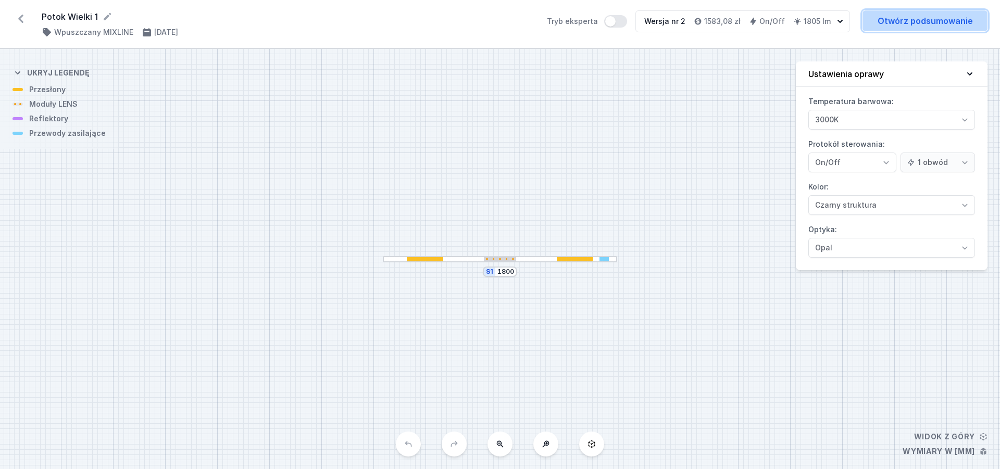
click at [937, 21] on link "Otwórz podsumowanie" at bounding box center [925, 20] width 125 height 21
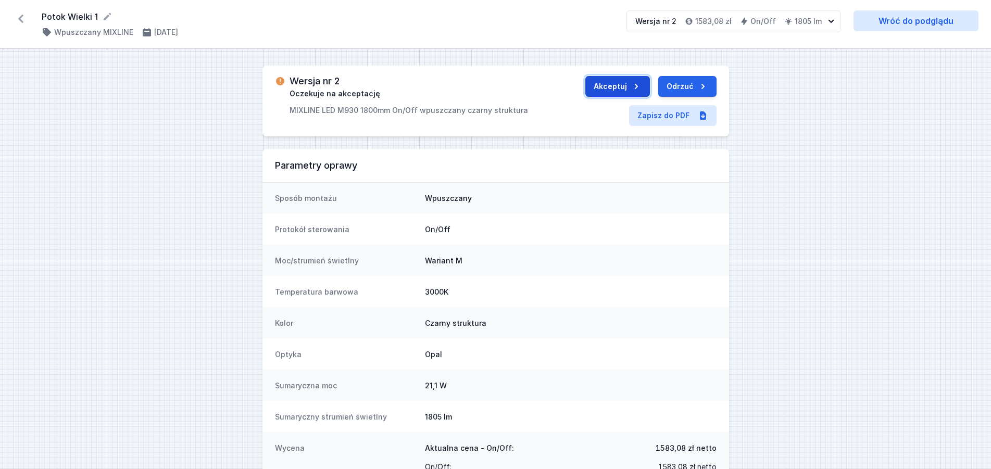
click at [637, 83] on icon "submit" at bounding box center [636, 86] width 10 height 10
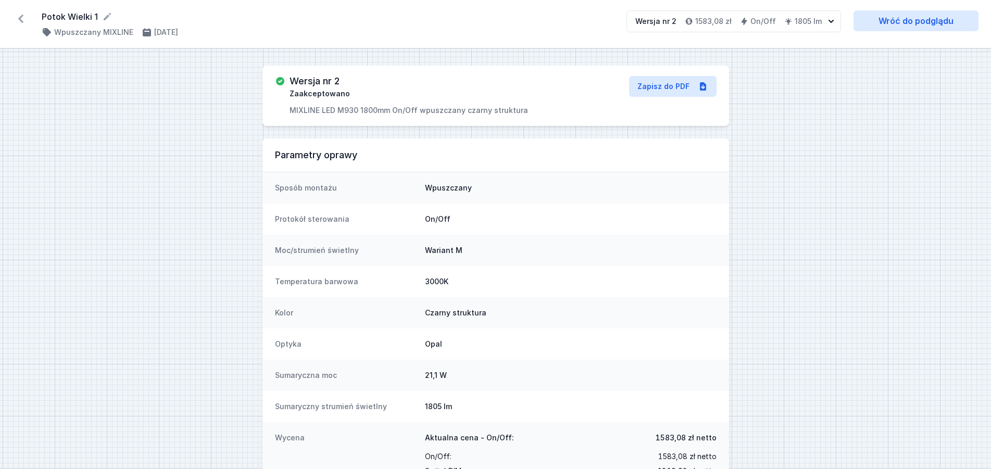
click at [20, 16] on icon at bounding box center [21, 18] width 17 height 17
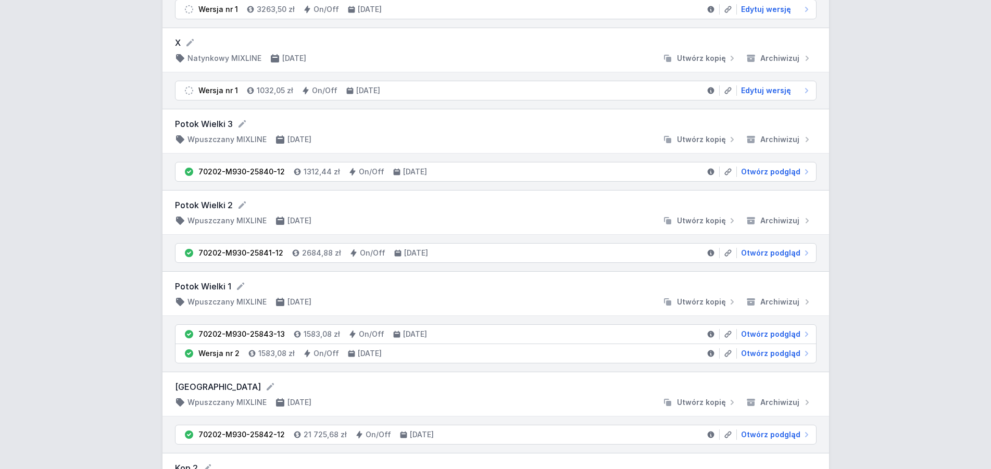
scroll to position [1381, 0]
click at [769, 357] on span "Otwórz podgląd" at bounding box center [770, 352] width 59 height 10
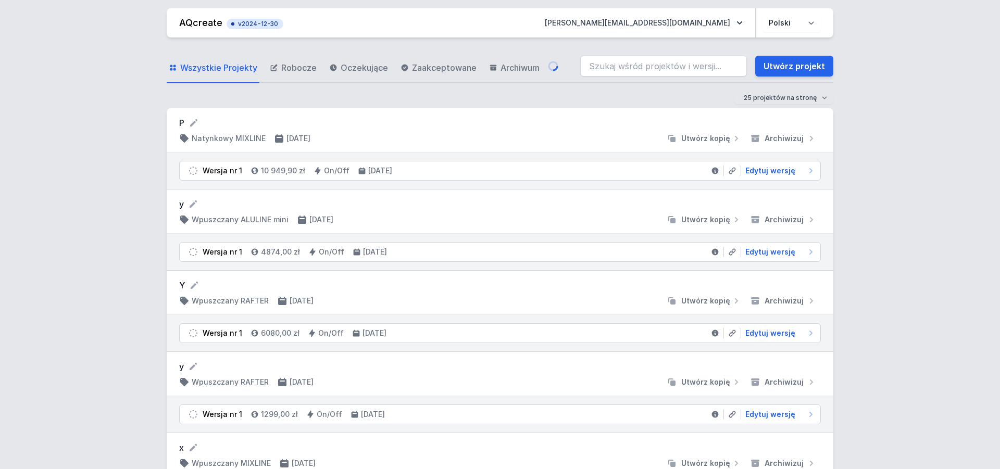
select select "3000"
select select "2"
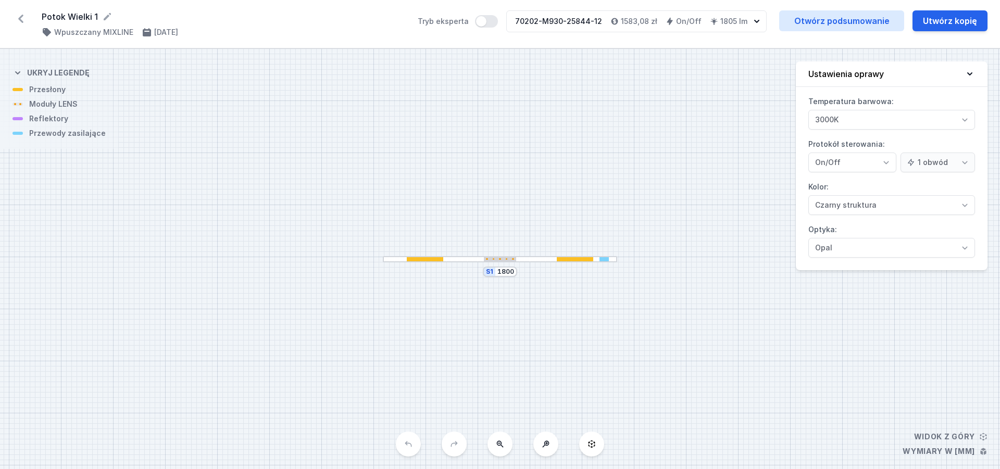
click at [23, 16] on icon at bounding box center [20, 19] width 5 height 8
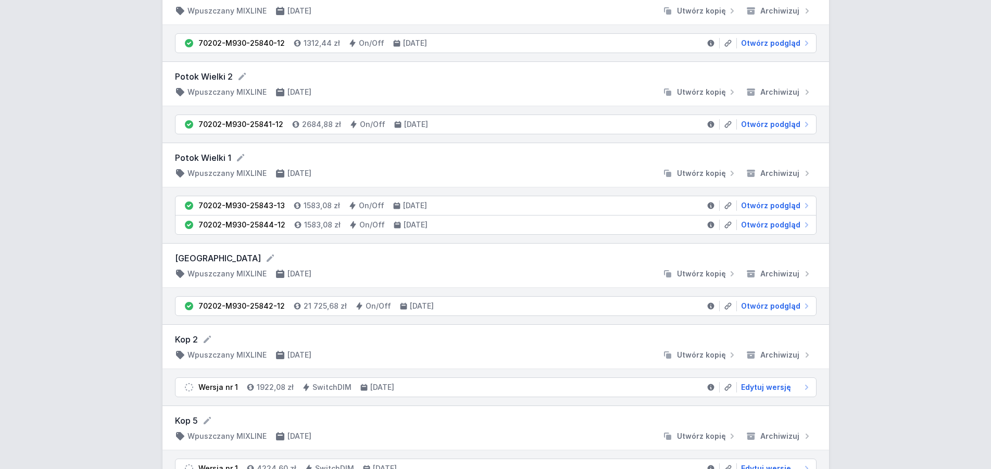
scroll to position [1488, 0]
